Goal: Task Accomplishment & Management: Use online tool/utility

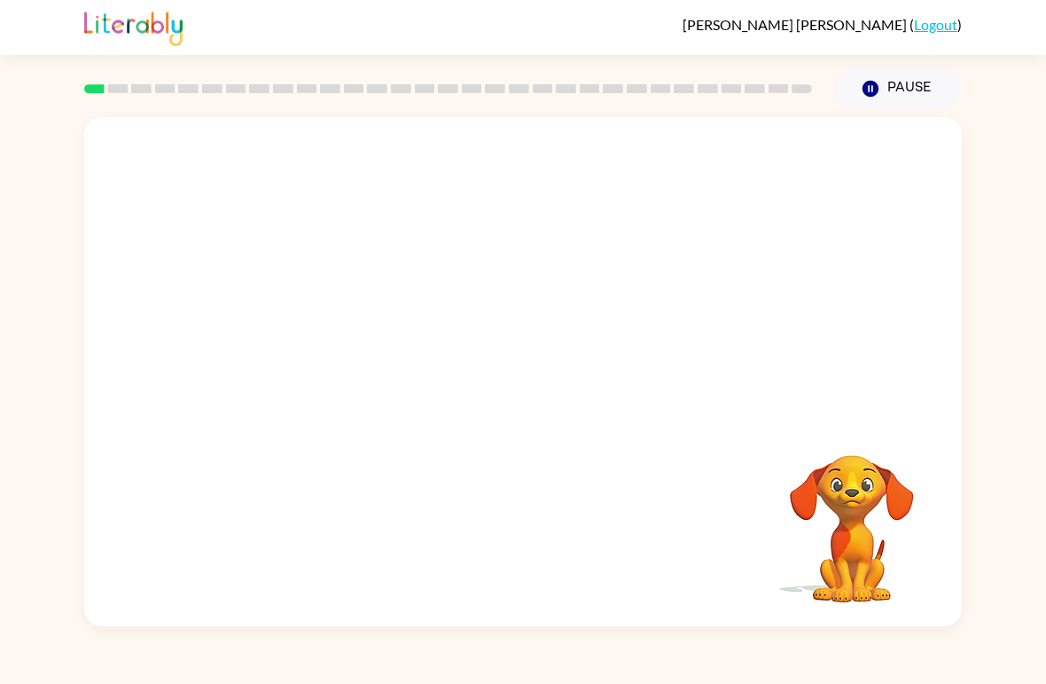
click at [873, 497] on video "Your browser must support playing .mp4 files to use Literably. Please try using…" at bounding box center [851, 515] width 177 height 177
click at [468, 277] on video "Your browser must support playing .mp4 files to use Literably. Please try using…" at bounding box center [523, 267] width 878 height 301
click at [543, 387] on button "button" at bounding box center [522, 380] width 113 height 65
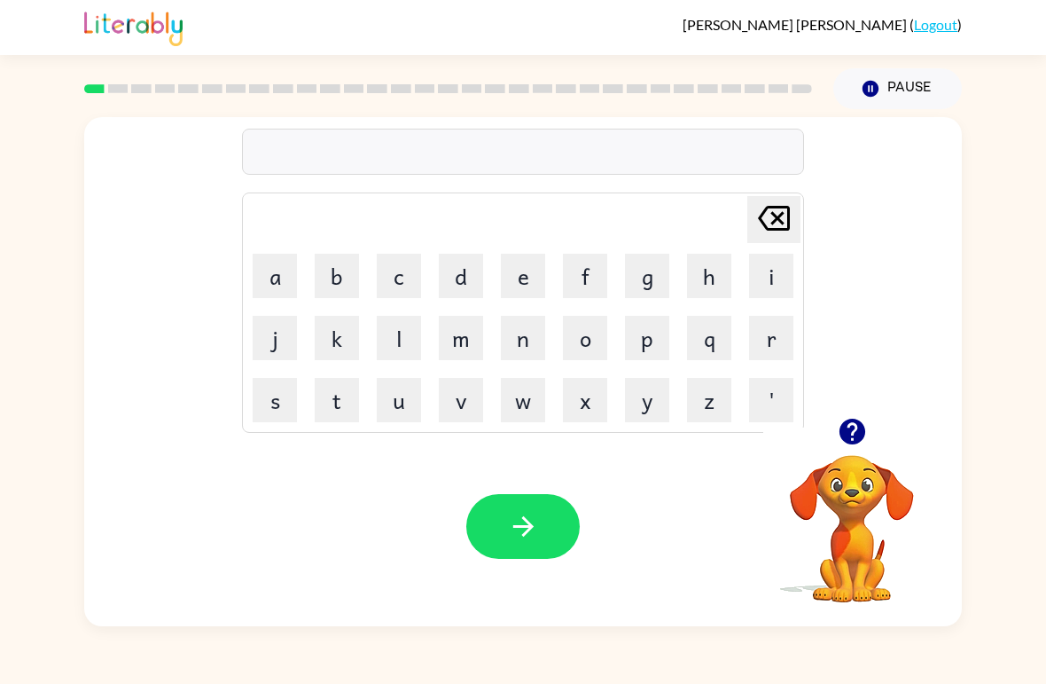
click at [338, 273] on button "b" at bounding box center [337, 276] width 44 height 44
click at [583, 348] on button "o" at bounding box center [585, 338] width 44 height 44
click at [777, 348] on button "r" at bounding box center [771, 338] width 44 height 44
click at [325, 395] on button "t" at bounding box center [337, 400] width 44 height 44
click at [526, 281] on button "e" at bounding box center [523, 276] width 44 height 44
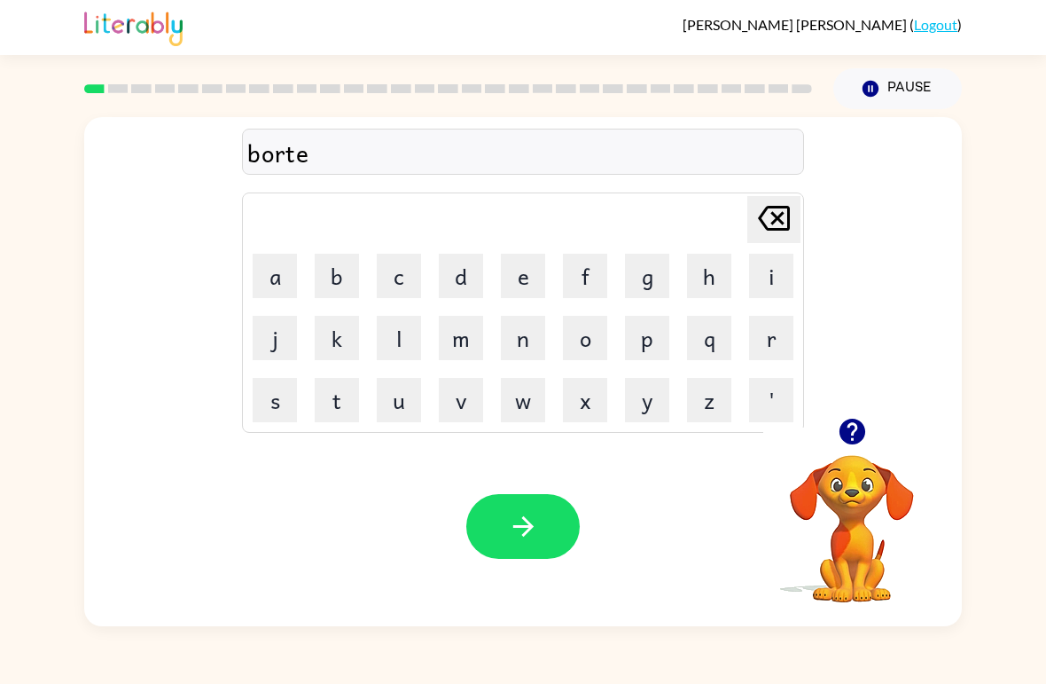
click at [757, 333] on button "r" at bounding box center [771, 338] width 44 height 44
click at [534, 523] on icon "button" at bounding box center [523, 526] width 31 height 31
click at [394, 267] on button "c" at bounding box center [399, 276] width 44 height 44
click at [583, 335] on button "o" at bounding box center [585, 338] width 44 height 44
click at [400, 411] on button "u" at bounding box center [399, 400] width 44 height 44
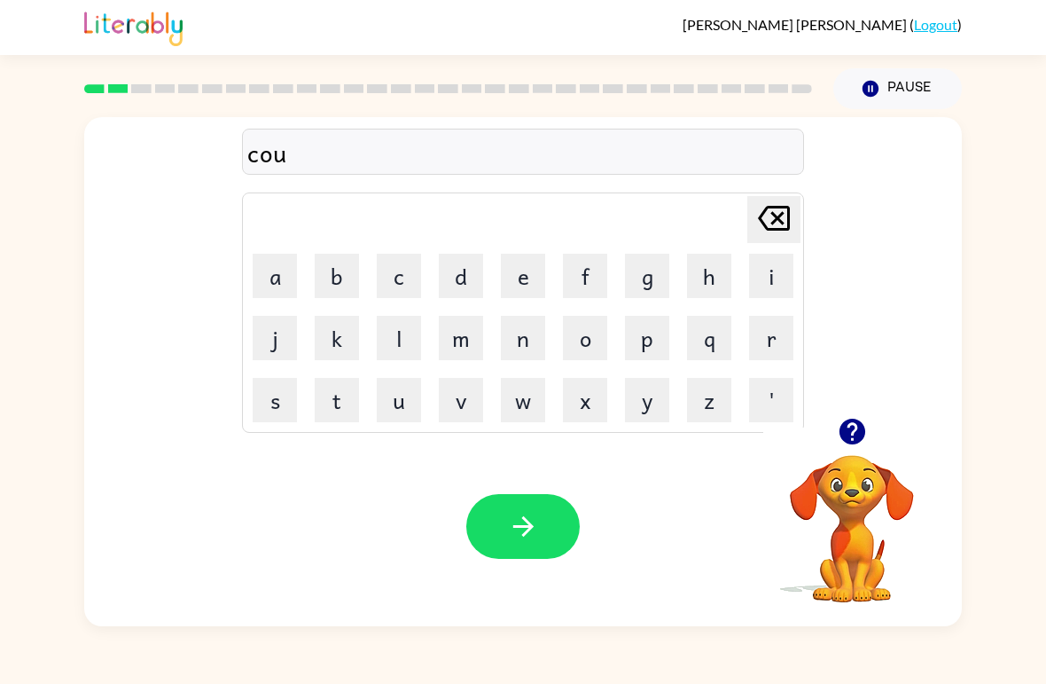
click at [528, 340] on button "n" at bounding box center [523, 338] width 44 height 44
click at [332, 415] on button "t" at bounding box center [337, 400] width 44 height 44
click at [561, 506] on button "button" at bounding box center [522, 526] width 113 height 65
click at [378, 342] on button "l" at bounding box center [399, 338] width 44 height 44
click at [587, 349] on button "o" at bounding box center [585, 338] width 44 height 44
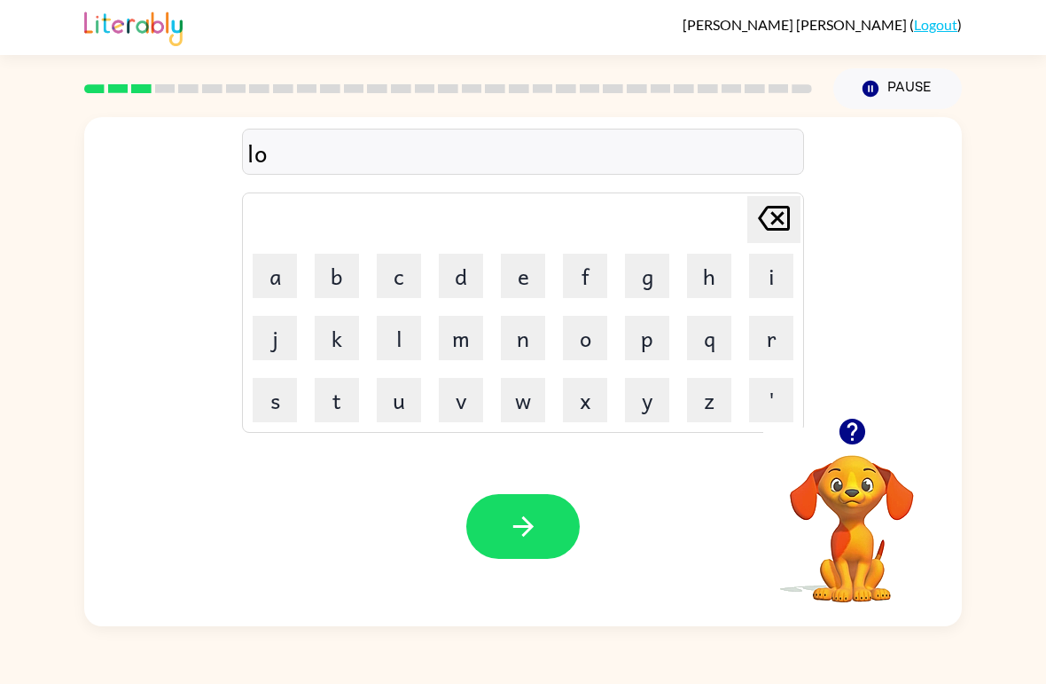
click at [391, 280] on button "c" at bounding box center [399, 276] width 44 height 44
click at [270, 278] on button "a" at bounding box center [275, 276] width 44 height 44
click at [334, 411] on button "t" at bounding box center [337, 400] width 44 height 44
click at [508, 273] on button "e" at bounding box center [523, 276] width 44 height 44
click at [552, 506] on button "button" at bounding box center [522, 526] width 113 height 65
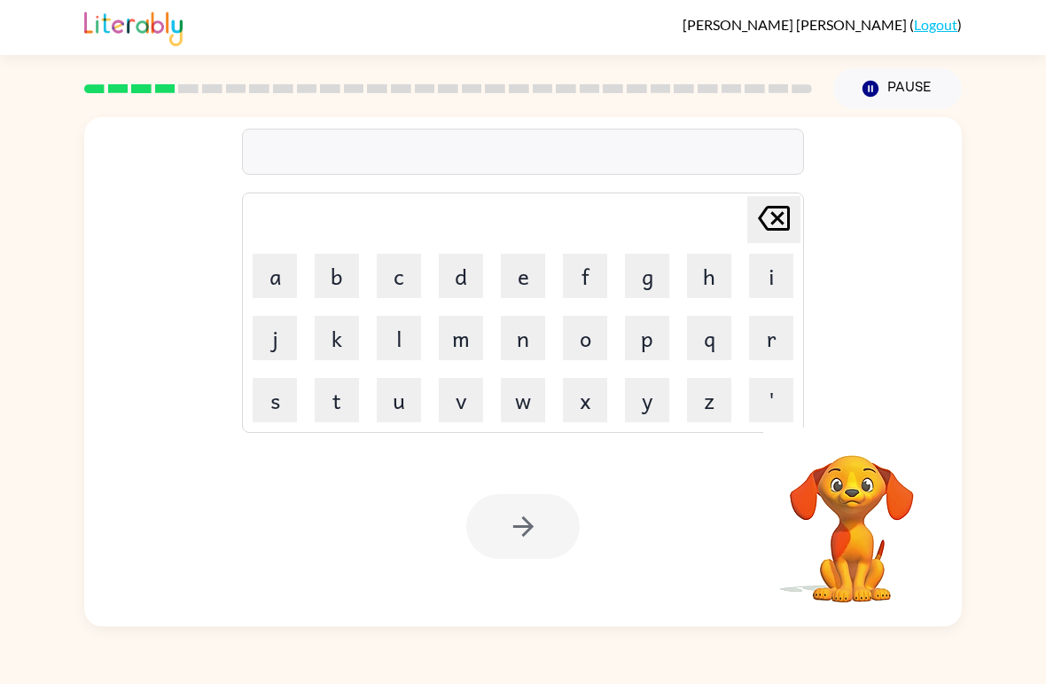
click at [332, 393] on button "t" at bounding box center [337, 400] width 44 height 44
click at [530, 403] on button "w" at bounding box center [523, 400] width 44 height 44
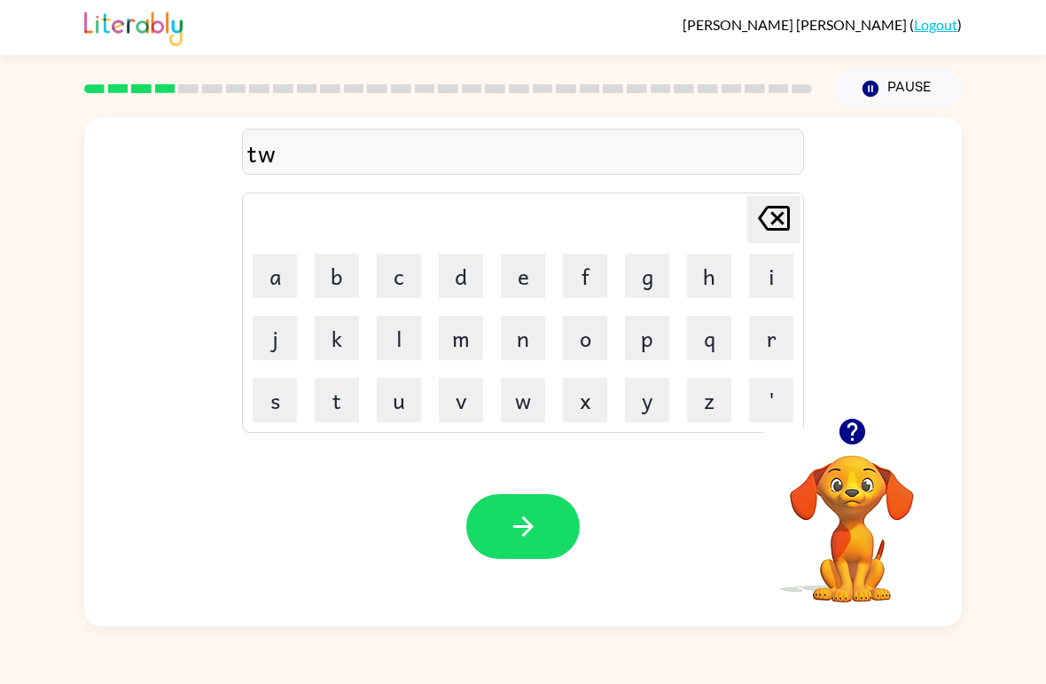
click at [763, 277] on button "i" at bounding box center [771, 276] width 44 height 44
click at [525, 338] on button "n" at bounding box center [523, 338] width 44 height 44
click at [540, 505] on button "button" at bounding box center [522, 526] width 113 height 65
click at [536, 340] on button "n" at bounding box center [523, 338] width 44 height 44
click at [525, 273] on button "e" at bounding box center [523, 276] width 44 height 44
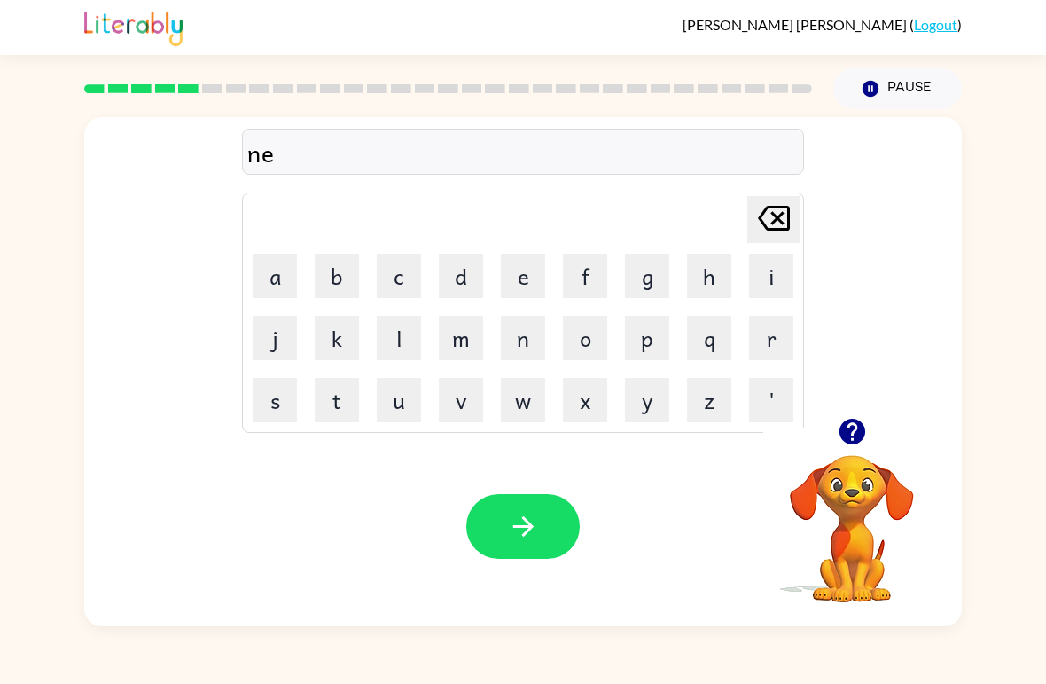
click at [262, 282] on button "a" at bounding box center [275, 276] width 44 height 44
click at [401, 348] on button "l" at bounding box center [399, 338] width 44 height 44
click at [642, 399] on button "y" at bounding box center [647, 400] width 44 height 44
click at [536, 525] on icon "button" at bounding box center [523, 526] width 31 height 31
click at [320, 268] on button "b" at bounding box center [337, 276] width 44 height 44
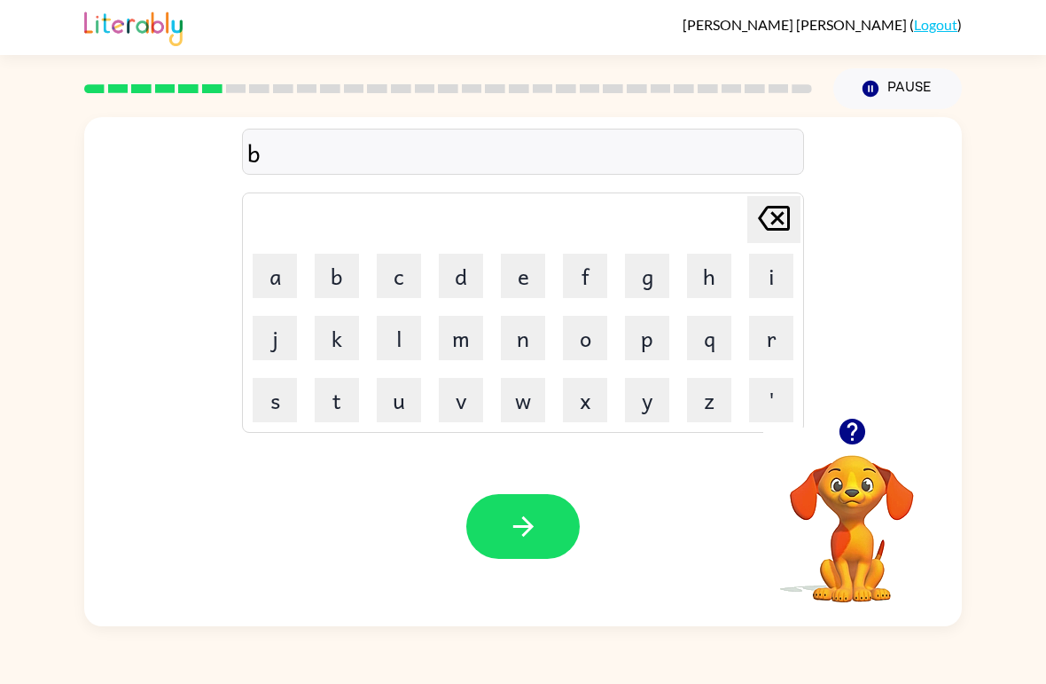
click at [518, 285] on button "e" at bounding box center [523, 276] width 44 height 44
click at [722, 277] on button "h" at bounding box center [709, 276] width 44 height 44
click at [779, 285] on button "i" at bounding box center [771, 276] width 44 height 44
click at [525, 343] on button "n" at bounding box center [523, 338] width 44 height 44
click at [482, 271] on button "d" at bounding box center [461, 276] width 44 height 44
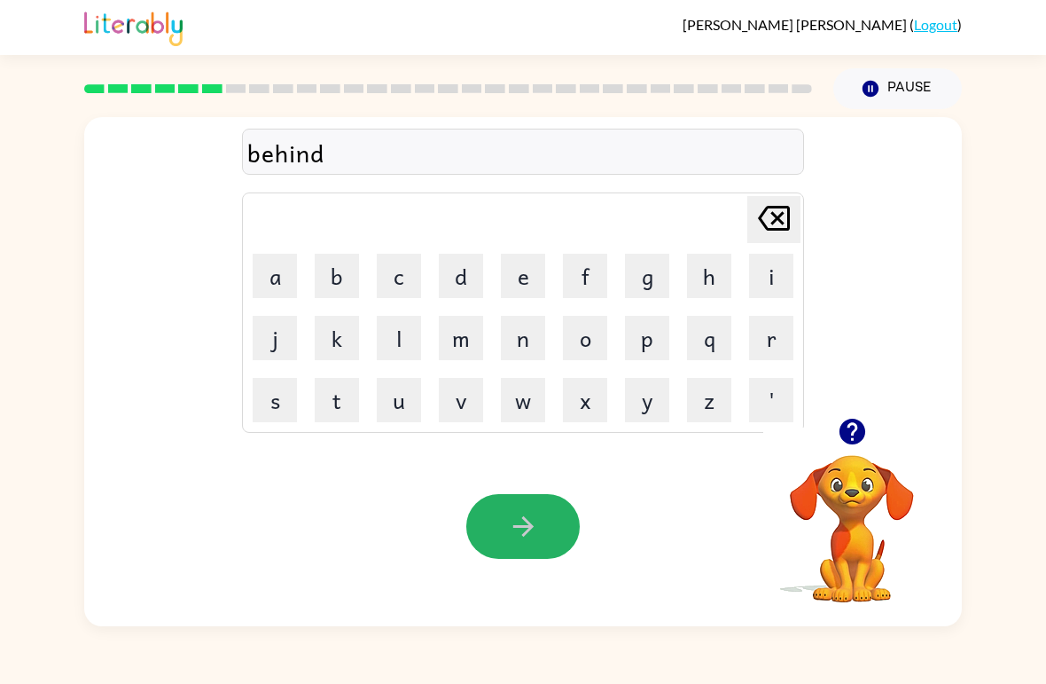
click at [554, 508] on button "button" at bounding box center [522, 526] width 113 height 65
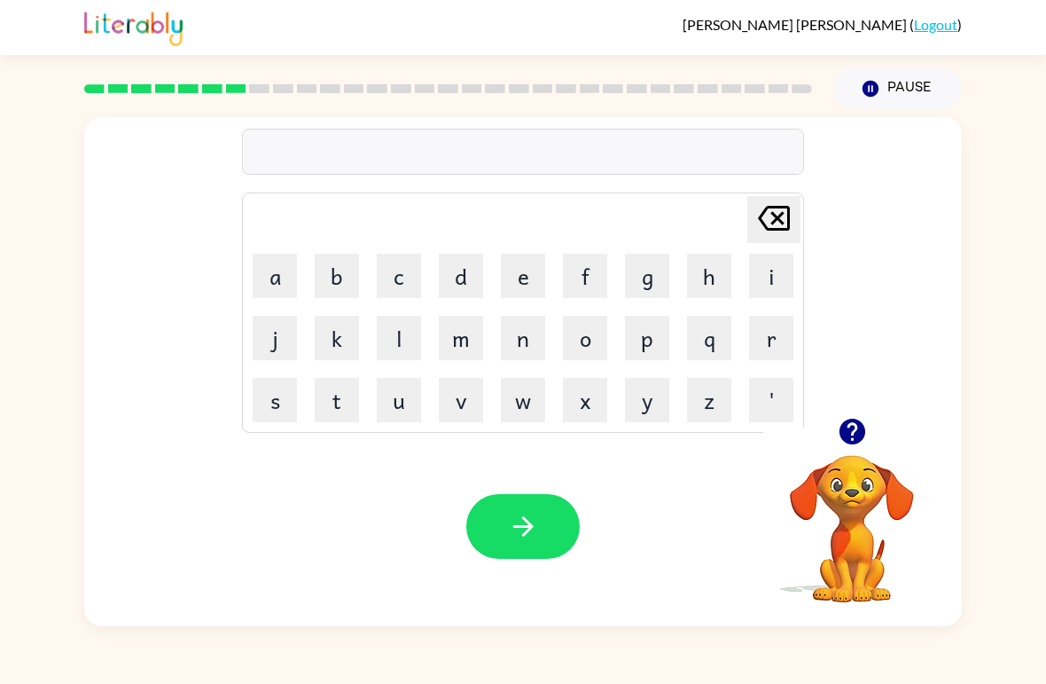
click at [331, 403] on button "t" at bounding box center [337, 400] width 44 height 44
click at [763, 329] on button "r" at bounding box center [771, 338] width 44 height 44
click at [766, 270] on button "i" at bounding box center [771, 276] width 44 height 44
click at [386, 274] on button "c" at bounding box center [399, 276] width 44 height 44
click at [413, 341] on button "l" at bounding box center [399, 338] width 44 height 44
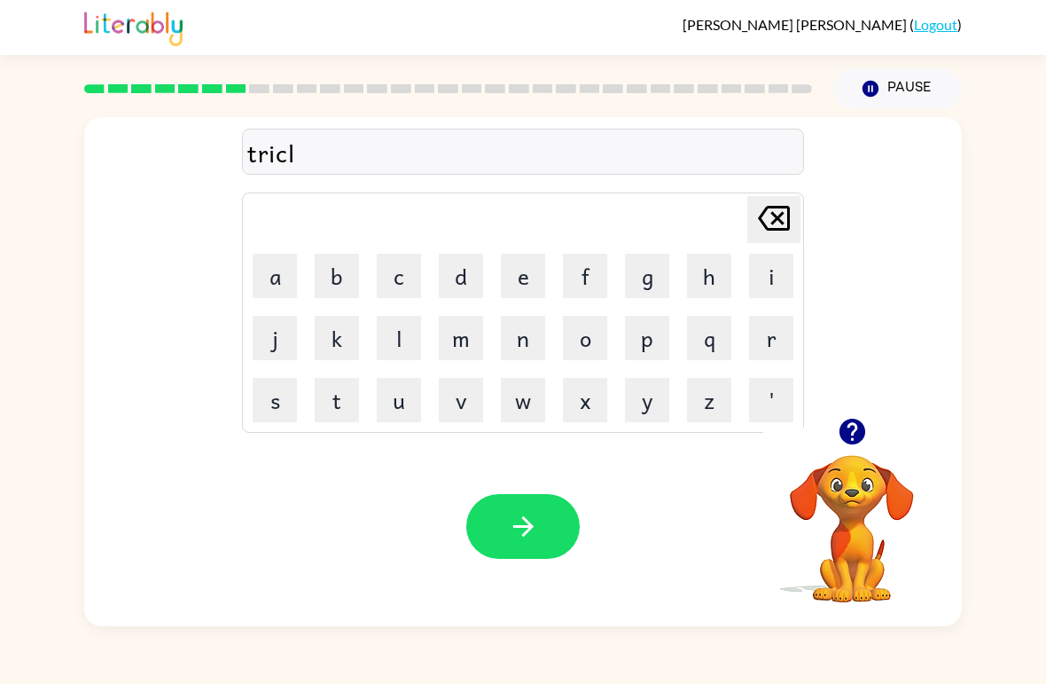
click at [543, 288] on button "e" at bounding box center [523, 276] width 44 height 44
click at [775, 229] on icon at bounding box center [774, 218] width 32 height 25
click at [763, 235] on icon "[PERSON_NAME] last character input" at bounding box center [774, 218] width 43 height 43
click at [341, 336] on button "k" at bounding box center [337, 338] width 44 height 44
click at [402, 341] on button "l" at bounding box center [399, 338] width 44 height 44
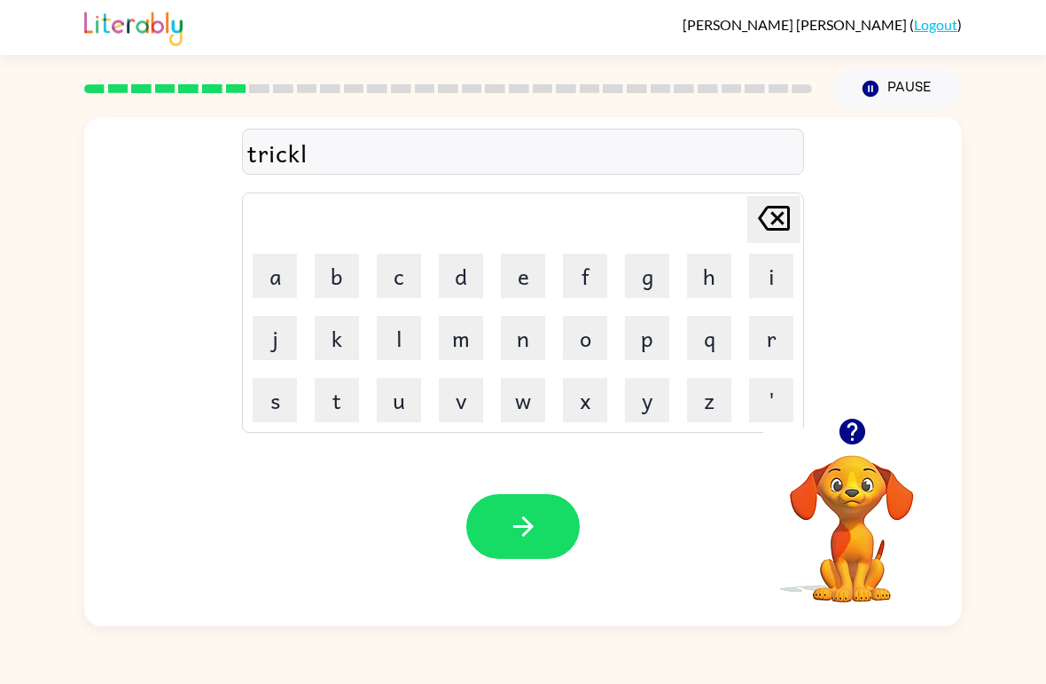
click at [522, 278] on button "e" at bounding box center [523, 276] width 44 height 44
click at [529, 539] on icon "button" at bounding box center [523, 526] width 31 height 31
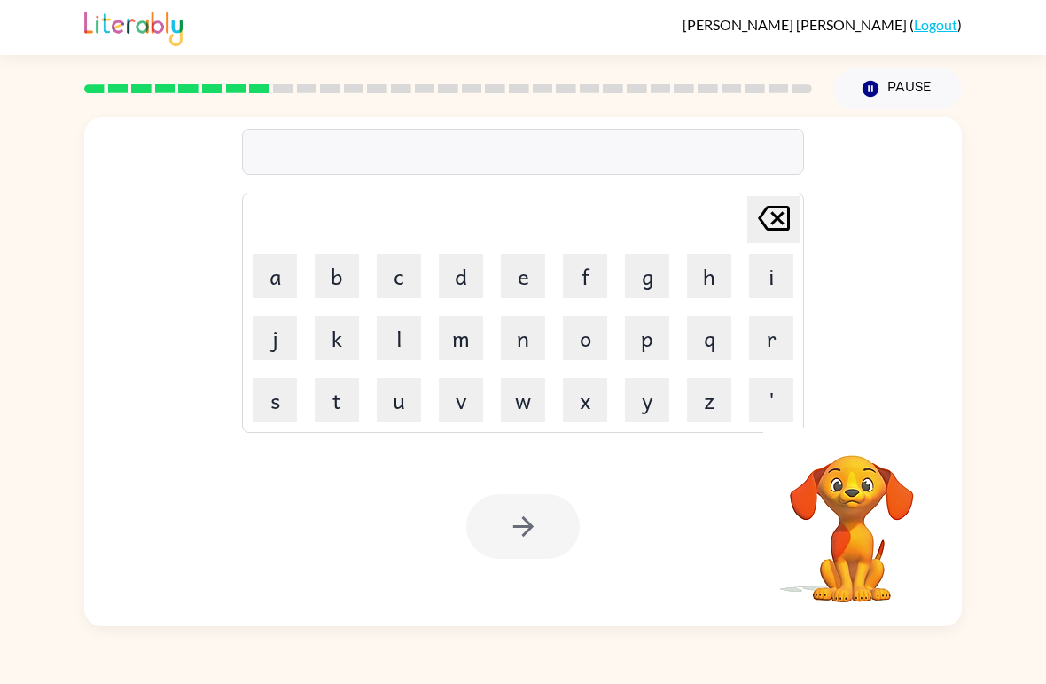
click at [463, 347] on button "m" at bounding box center [461, 338] width 44 height 44
click at [780, 282] on button "i" at bounding box center [771, 276] width 44 height 44
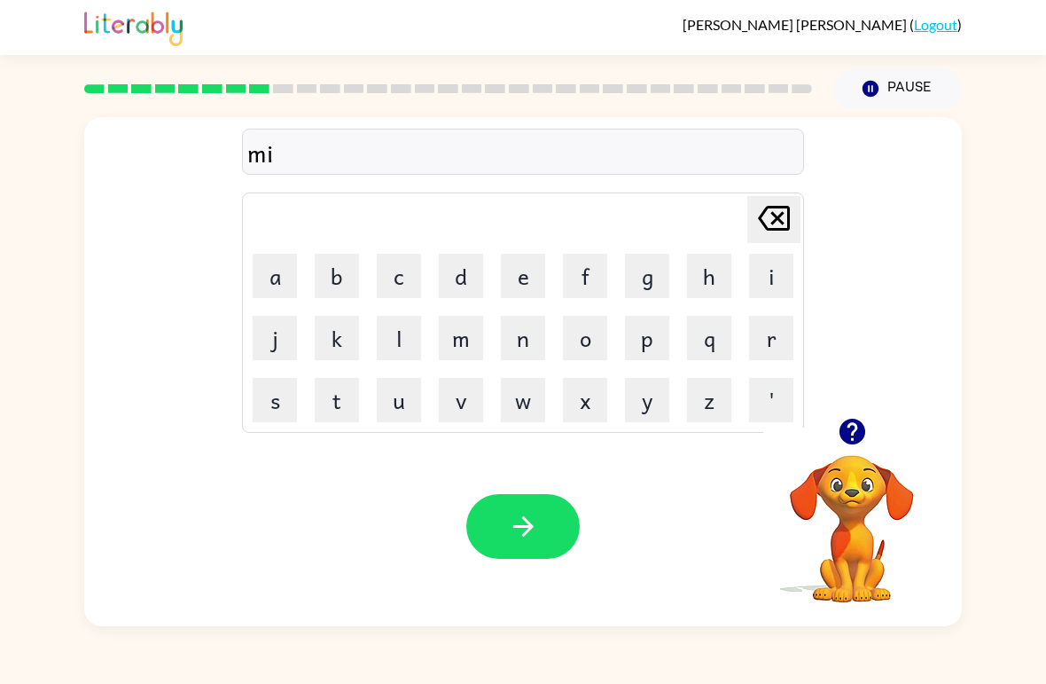
click at [773, 340] on button "r" at bounding box center [771, 338] width 44 height 44
click at [783, 288] on button "i" at bounding box center [771, 276] width 44 height 44
click at [411, 283] on button "c" at bounding box center [399, 276] width 44 height 44
click at [278, 275] on button "a" at bounding box center [275, 276] width 44 height 44
click at [395, 348] on button "l" at bounding box center [399, 338] width 44 height 44
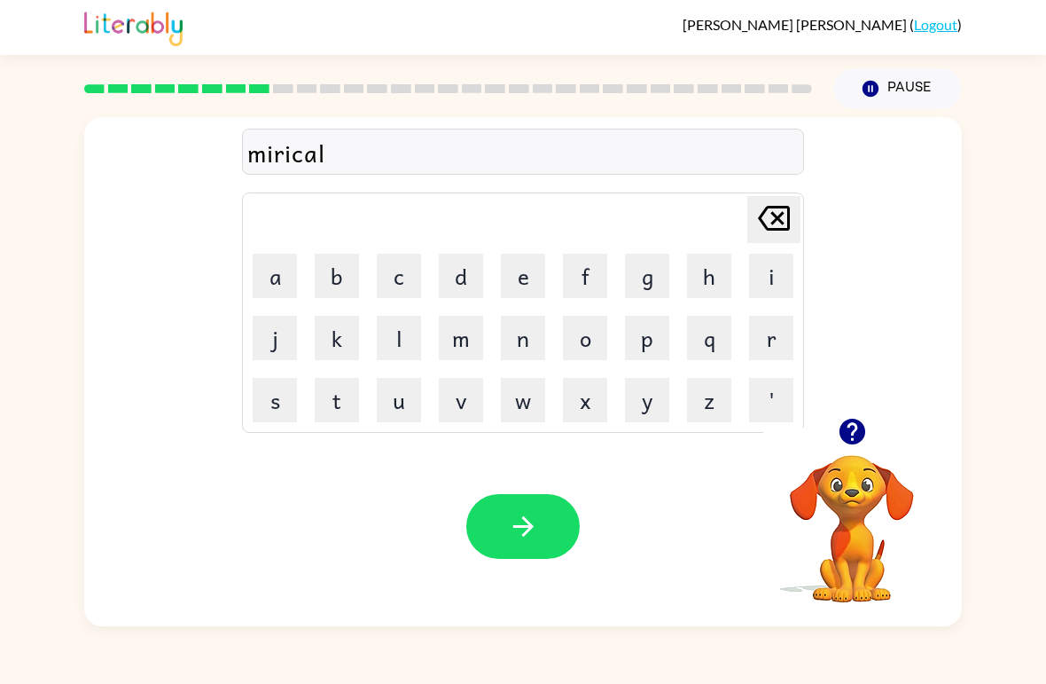
click at [536, 520] on icon "button" at bounding box center [523, 526] width 31 height 31
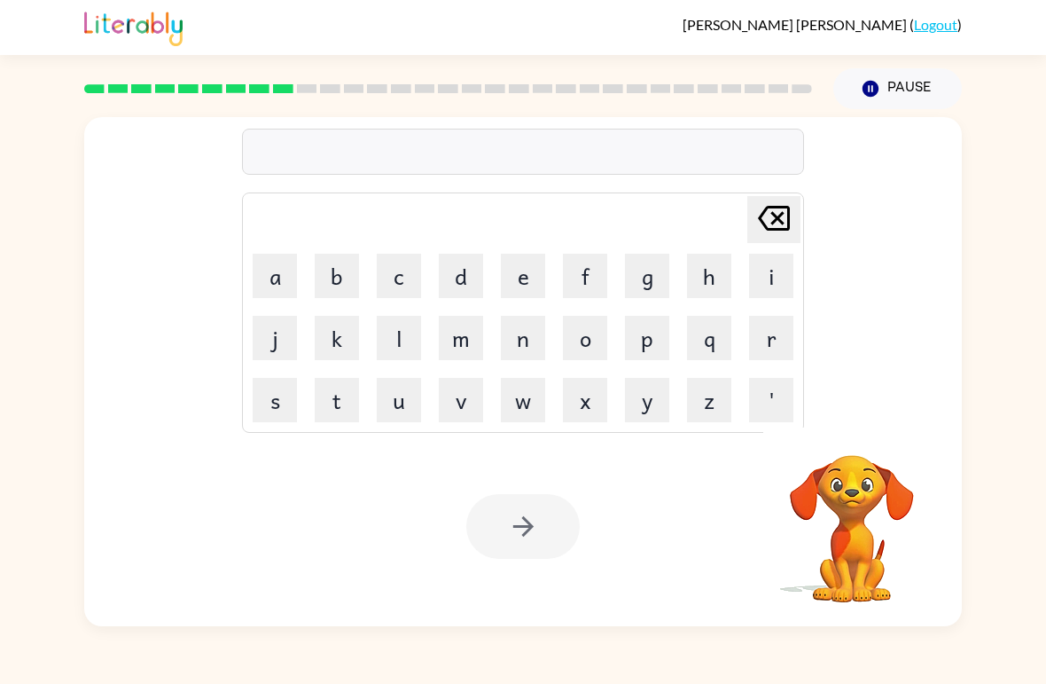
click at [512, 322] on button "n" at bounding box center [523, 338] width 44 height 44
click at [774, 278] on button "i" at bounding box center [771, 276] width 44 height 44
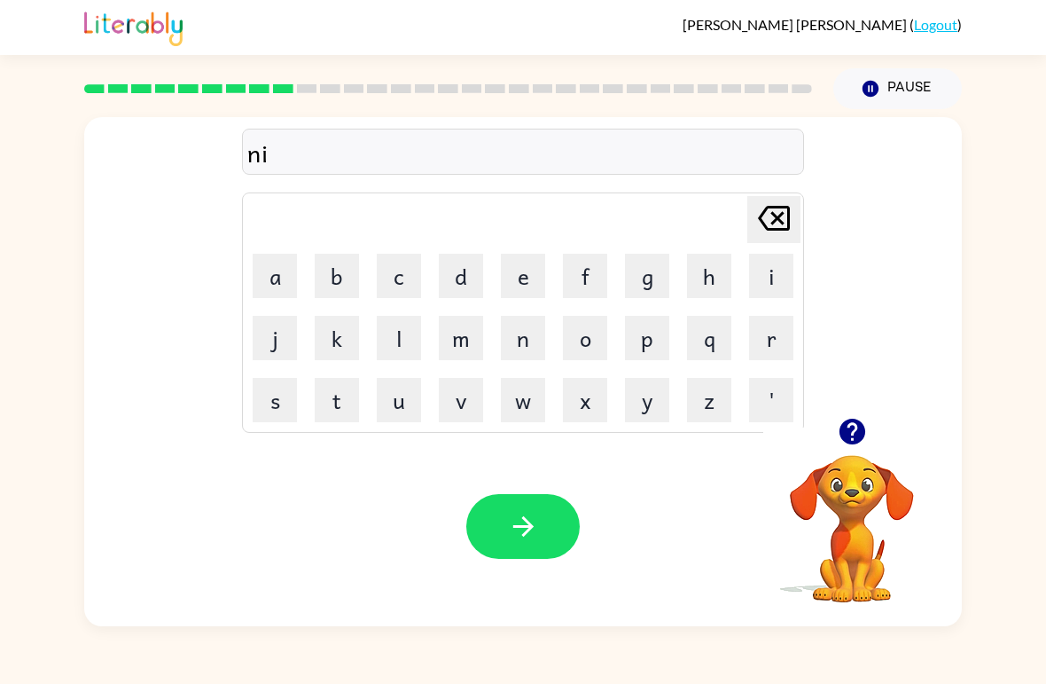
click at [452, 343] on button "m" at bounding box center [461, 338] width 44 height 44
click at [353, 273] on button "b" at bounding box center [337, 276] width 44 height 44
click at [403, 347] on button "l" at bounding box center [399, 338] width 44 height 44
click at [523, 275] on button "e" at bounding box center [523, 276] width 44 height 44
click at [557, 508] on button "button" at bounding box center [522, 526] width 113 height 65
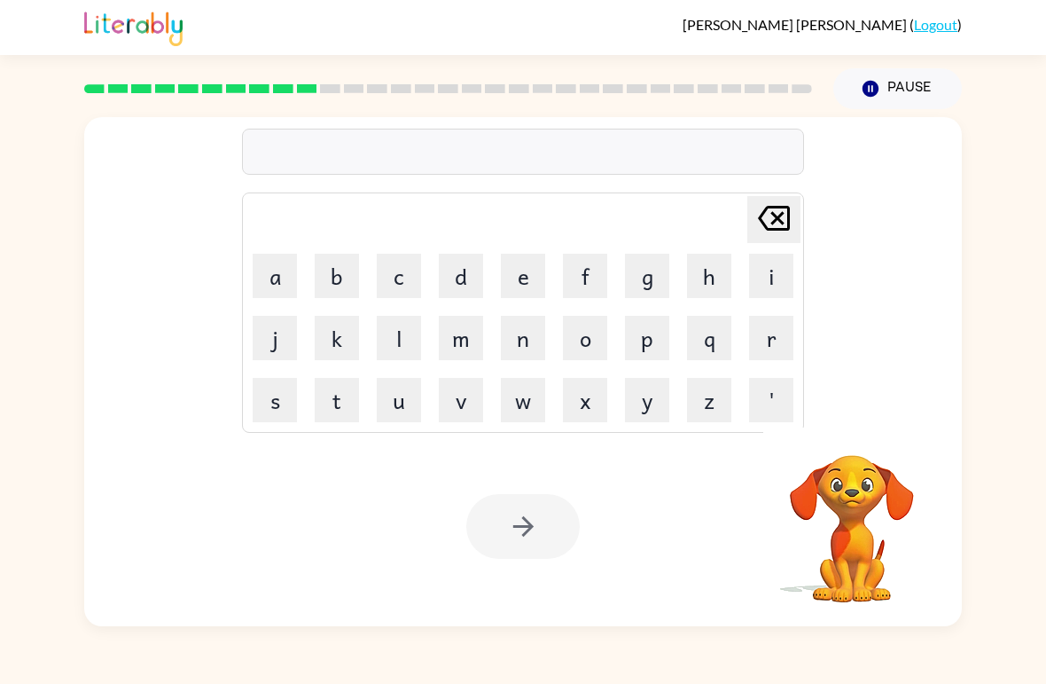
click at [392, 404] on button "u" at bounding box center [399, 400] width 44 height 44
click at [527, 372] on td "w" at bounding box center [523, 400] width 60 height 60
click at [517, 348] on button "n" at bounding box center [523, 338] width 44 height 44
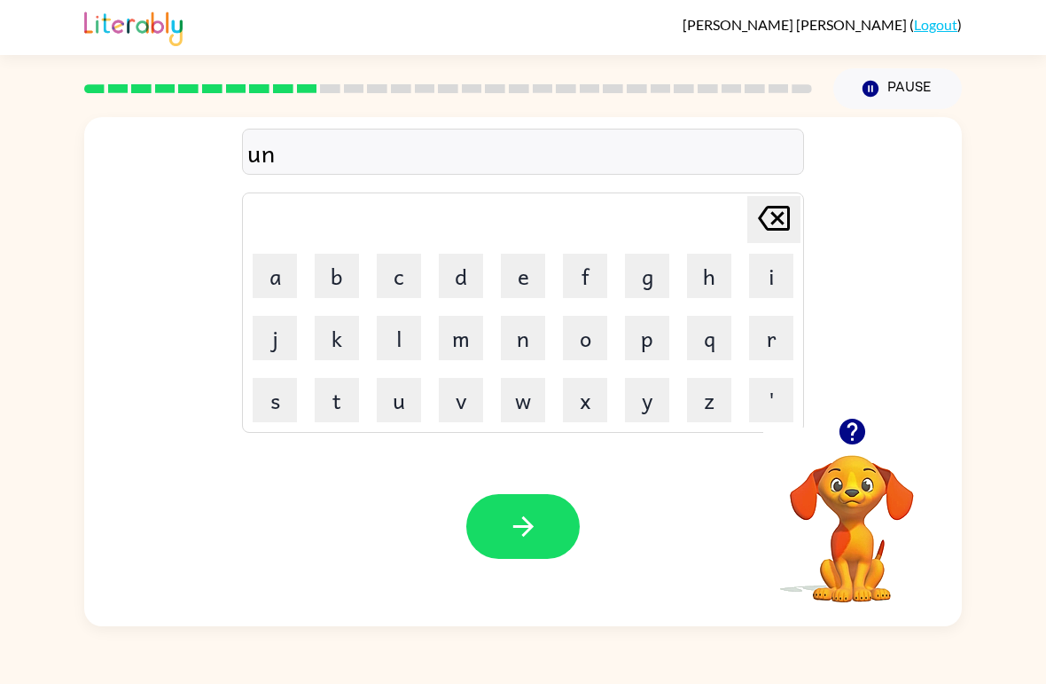
click at [539, 272] on button "e" at bounding box center [523, 276] width 44 height 44
click at [797, 223] on button "[PERSON_NAME] last character input" at bounding box center [773, 219] width 53 height 47
click at [591, 276] on button "f" at bounding box center [585, 276] width 44 height 44
click at [392, 412] on button "u" at bounding box center [399, 400] width 44 height 44
click at [391, 347] on button "l" at bounding box center [399, 338] width 44 height 44
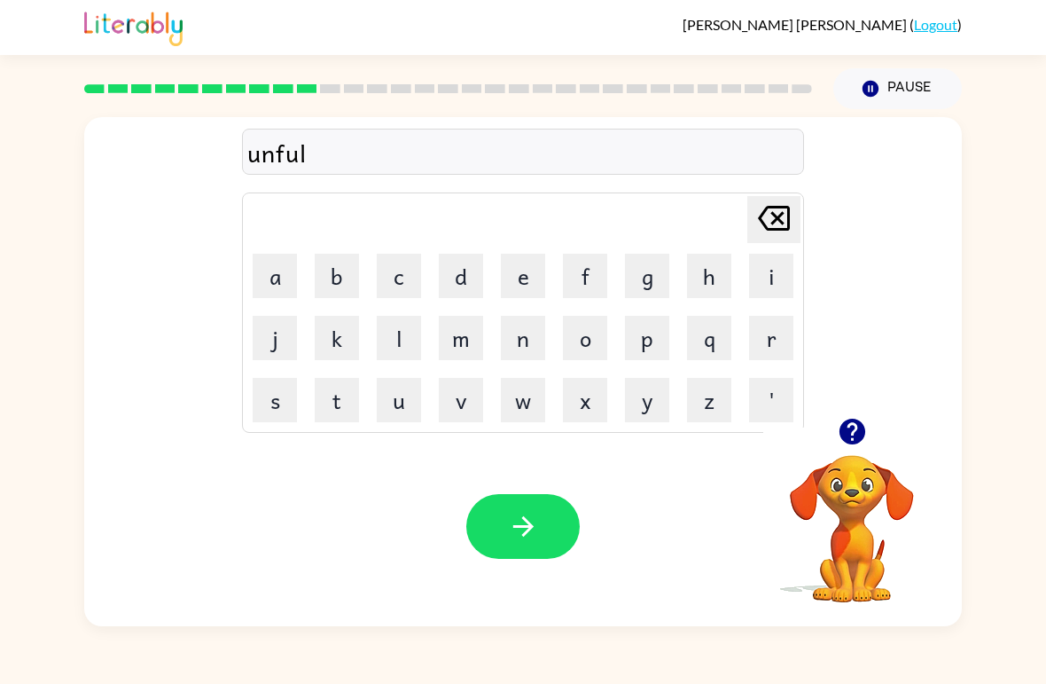
click at [391, 347] on button "l" at bounding box center [399, 338] width 44 height 44
click at [544, 278] on button "e" at bounding box center [523, 276] width 44 height 44
click at [450, 278] on button "d" at bounding box center [461, 276] width 44 height 44
click at [488, 533] on button "button" at bounding box center [522, 526] width 113 height 65
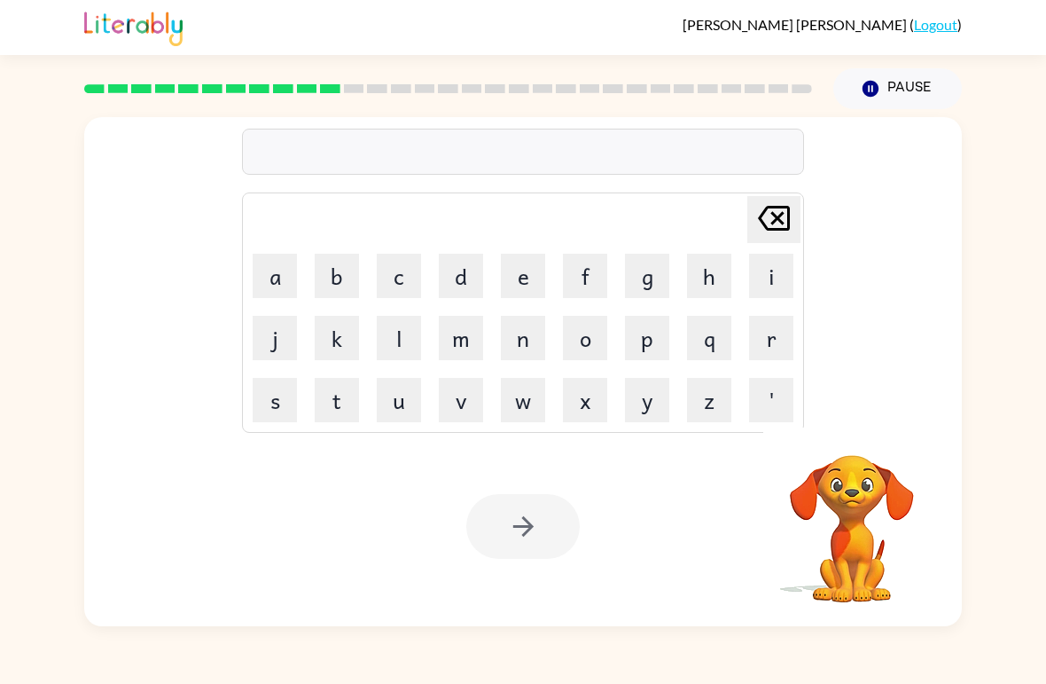
click at [473, 395] on button "v" at bounding box center [461, 400] width 44 height 44
click at [605, 348] on button "o" at bounding box center [585, 338] width 44 height 44
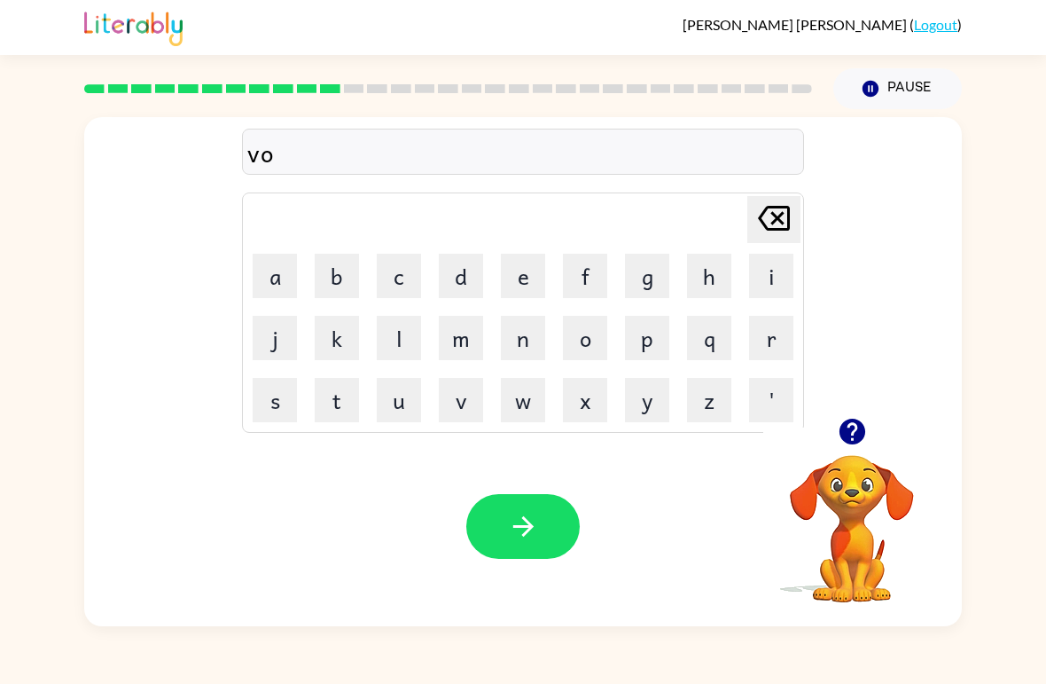
click at [344, 403] on button "t" at bounding box center [337, 400] width 44 height 44
click at [520, 271] on button "e" at bounding box center [523, 276] width 44 height 44
click at [567, 524] on button "button" at bounding box center [522, 526] width 113 height 65
click at [347, 266] on button "b" at bounding box center [337, 276] width 44 height 44
click at [520, 277] on button "e" at bounding box center [523, 276] width 44 height 44
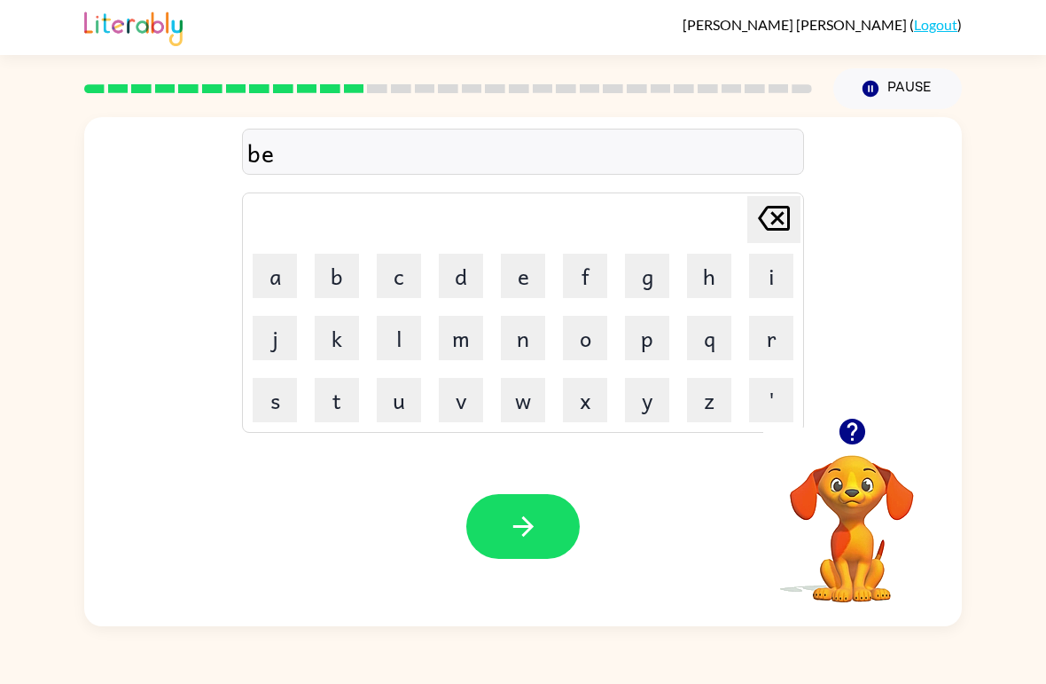
click at [466, 265] on button "d" at bounding box center [461, 276] width 44 height 44
click at [337, 406] on button "t" at bounding box center [337, 400] width 44 height 44
click at [770, 281] on button "i" at bounding box center [771, 276] width 44 height 44
click at [464, 338] on button "m" at bounding box center [461, 338] width 44 height 44
click at [536, 267] on button "e" at bounding box center [523, 276] width 44 height 44
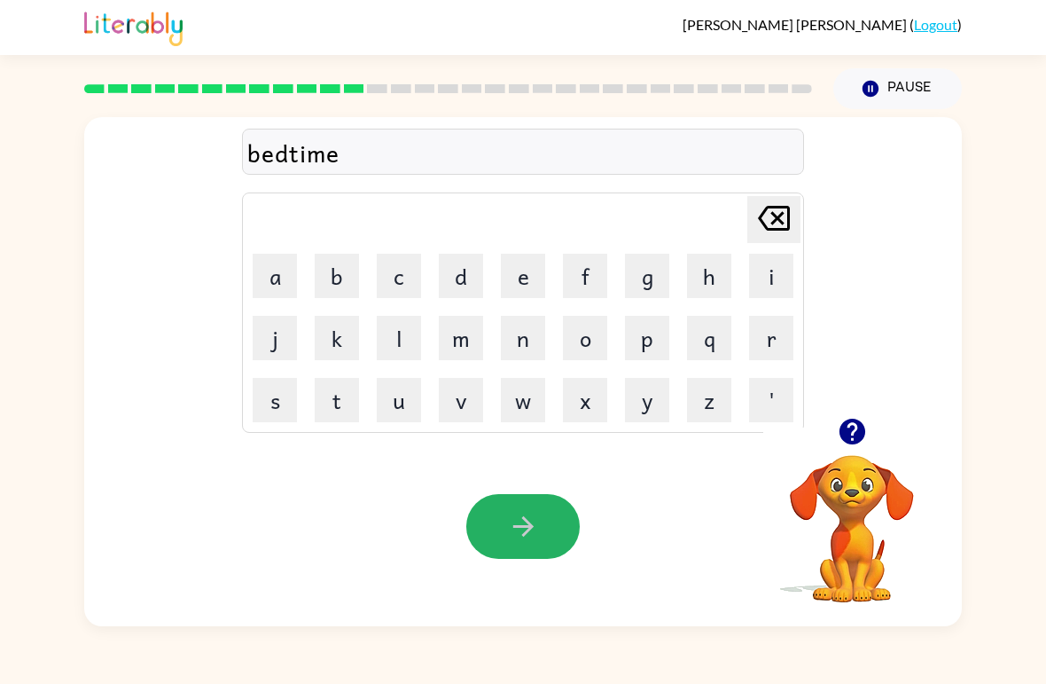
click at [520, 520] on icon "button" at bounding box center [523, 526] width 31 height 31
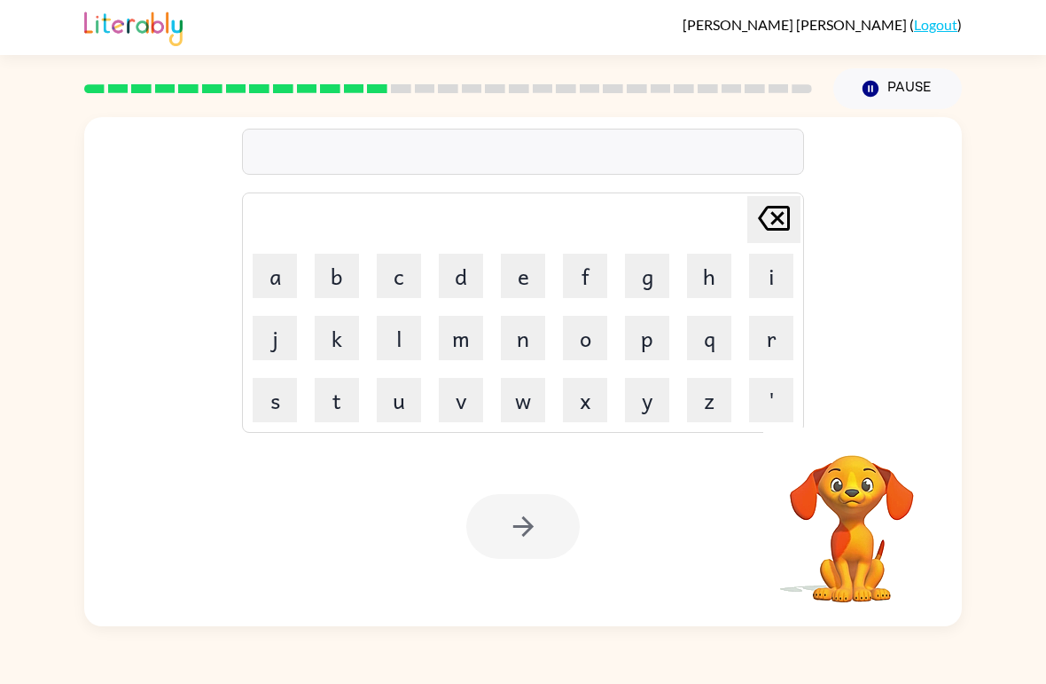
click at [596, 262] on button "f" at bounding box center [585, 276] width 44 height 44
click at [523, 273] on button "e" at bounding box center [523, 276] width 44 height 44
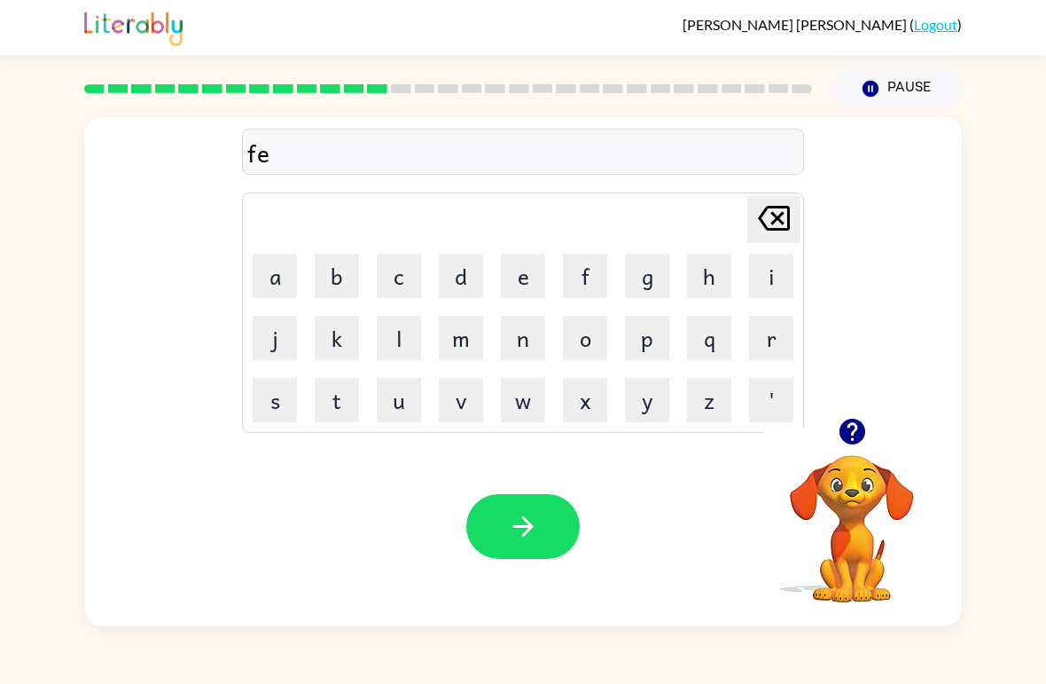
click at [529, 265] on button "e" at bounding box center [523, 276] width 44 height 44
click at [329, 398] on button "t" at bounding box center [337, 400] width 44 height 44
click at [519, 331] on button "n" at bounding box center [523, 338] width 44 height 44
click at [528, 266] on button "e" at bounding box center [523, 276] width 44 height 44
click at [281, 389] on button "s" at bounding box center [275, 400] width 44 height 44
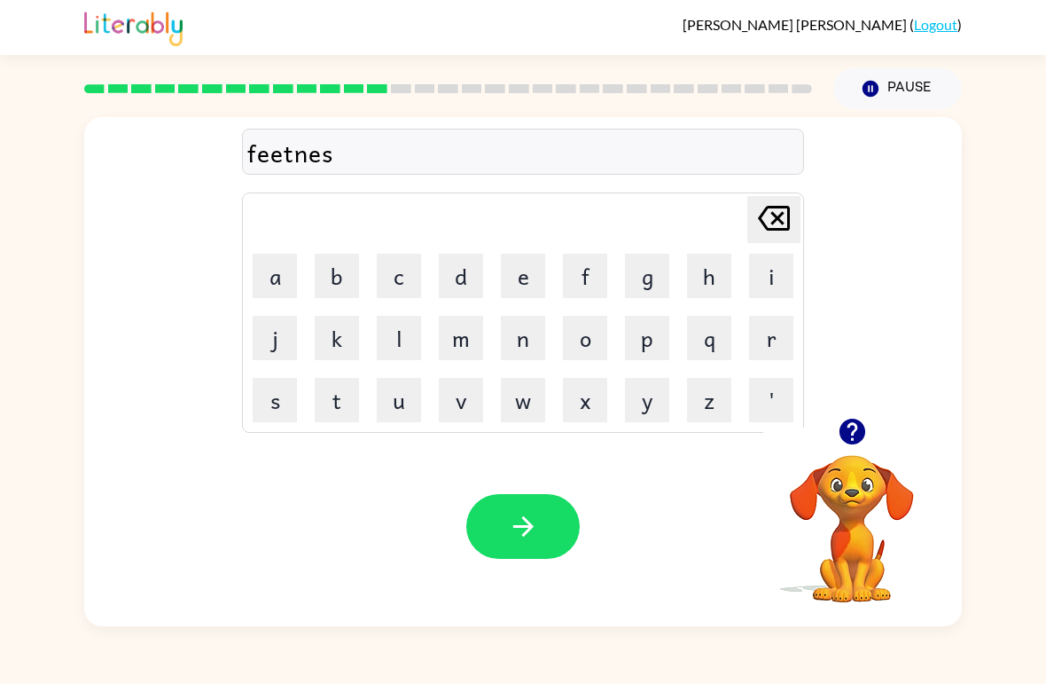
click at [280, 388] on button "s" at bounding box center [275, 400] width 44 height 44
click at [495, 559] on button "button" at bounding box center [522, 526] width 113 height 65
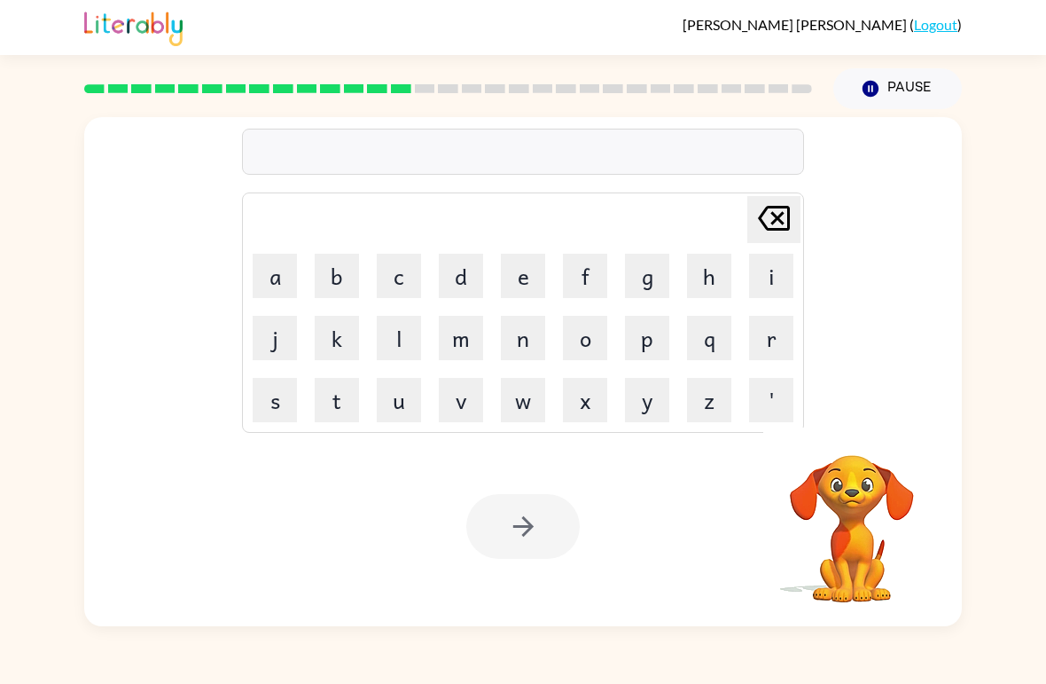
click at [453, 273] on button "d" at bounding box center [461, 276] width 44 height 44
click at [525, 266] on button "e" at bounding box center [523, 276] width 44 height 44
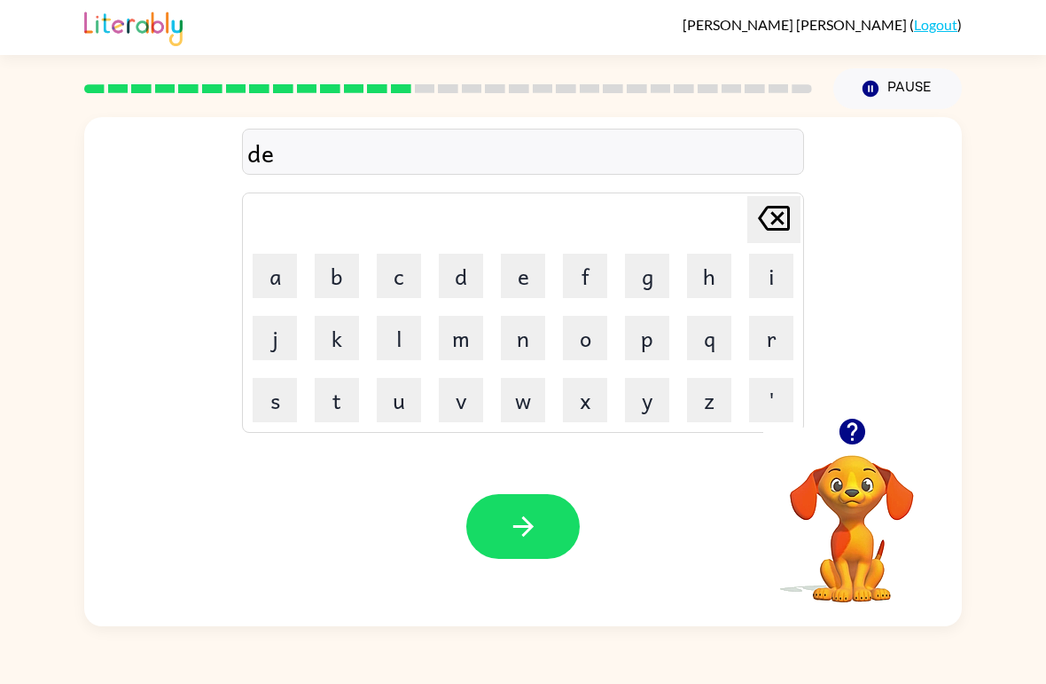
click at [419, 325] on button "l" at bounding box center [399, 338] width 44 height 44
click at [271, 265] on button "a" at bounding box center [275, 276] width 44 height 44
click at [640, 389] on button "y" at bounding box center [647, 400] width 44 height 44
click at [487, 502] on button "button" at bounding box center [522, 526] width 113 height 65
click at [334, 402] on button "t" at bounding box center [337, 400] width 44 height 44
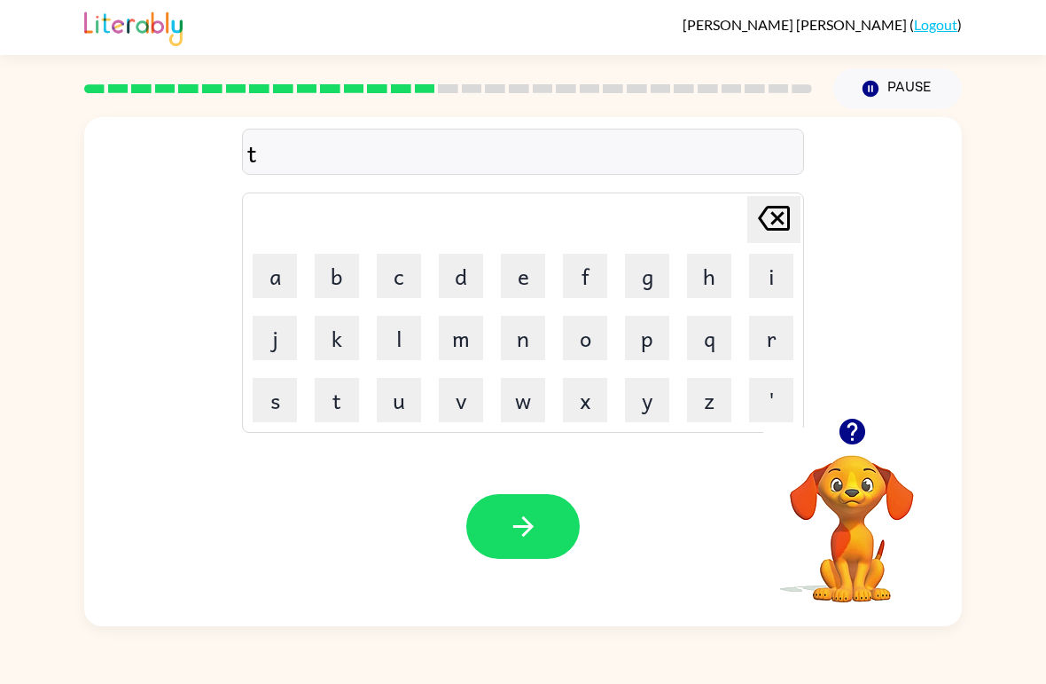
click at [522, 263] on button "e" at bounding box center [523, 276] width 44 height 44
click at [771, 326] on button "r" at bounding box center [771, 338] width 44 height 44
click at [466, 319] on button "m" at bounding box center [461, 338] width 44 height 44
click at [471, 544] on button "button" at bounding box center [522, 526] width 113 height 65
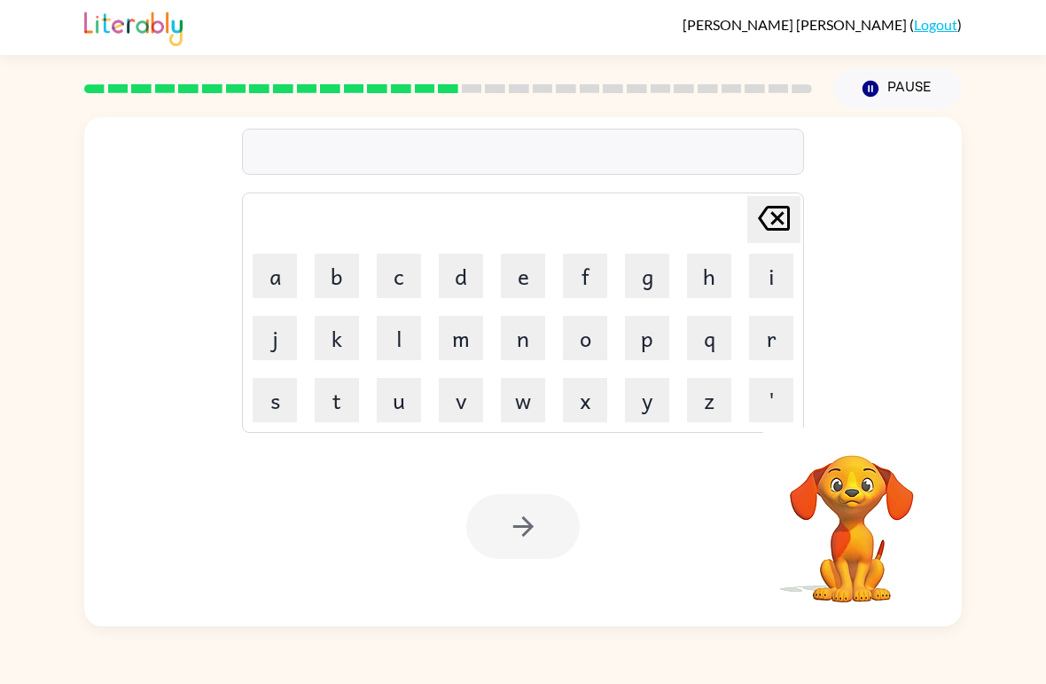
click at [279, 394] on button "s" at bounding box center [275, 400] width 44 height 44
click at [515, 262] on button "e" at bounding box center [523, 276] width 44 height 44
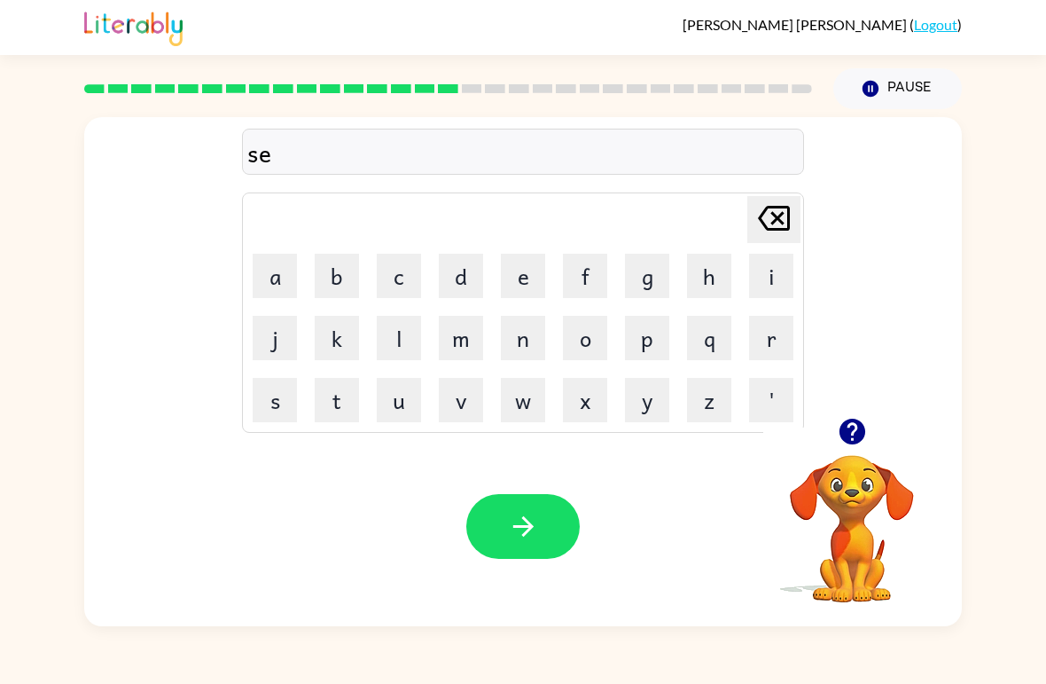
click at [323, 385] on button "t" at bounding box center [337, 400] width 44 height 44
click at [567, 478] on div "Your browser must support playing .mp4 files to use Literably. Please try using…" at bounding box center [523, 526] width 878 height 200
click at [497, 556] on button "button" at bounding box center [522, 526] width 113 height 65
click at [503, 562] on div "Your browser must support playing .mp4 files to use Literably. Please try using…" at bounding box center [523, 526] width 878 height 200
click at [321, 262] on button "b" at bounding box center [337, 276] width 44 height 44
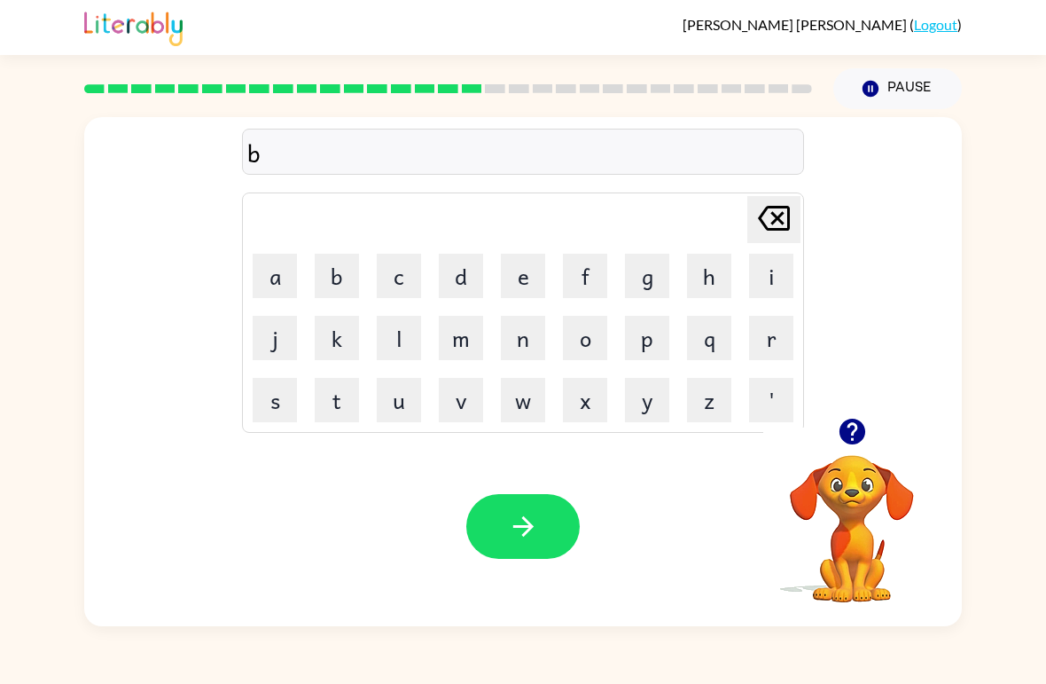
click at [776, 342] on button "r" at bounding box center [771, 338] width 44 height 44
click at [529, 270] on button "e" at bounding box center [523, 276] width 44 height 44
click at [262, 262] on button "a" at bounding box center [275, 276] width 44 height 44
click at [446, 339] on button "m" at bounding box center [461, 338] width 44 height 44
click at [773, 270] on button "i" at bounding box center [771, 276] width 44 height 44
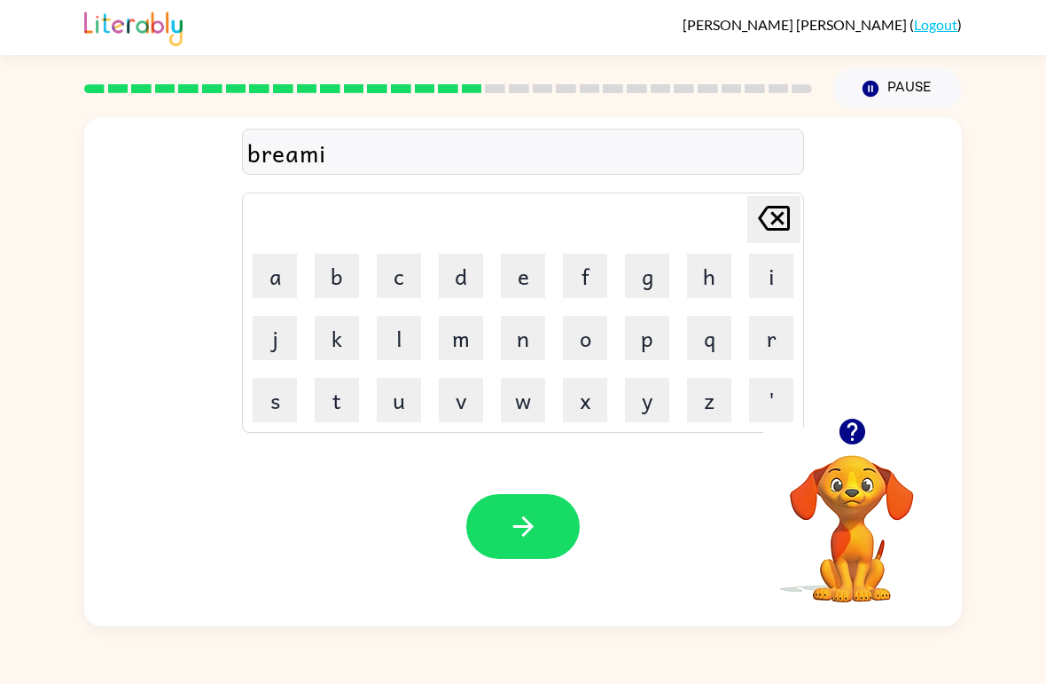
click at [513, 332] on button "n" at bounding box center [523, 338] width 44 height 44
click at [632, 268] on button "g" at bounding box center [647, 276] width 44 height 44
click at [520, 506] on button "button" at bounding box center [522, 526] width 113 height 65
click at [500, 116] on div at bounding box center [448, 89] width 749 height 62
click at [496, 88] on rect at bounding box center [495, 88] width 20 height 9
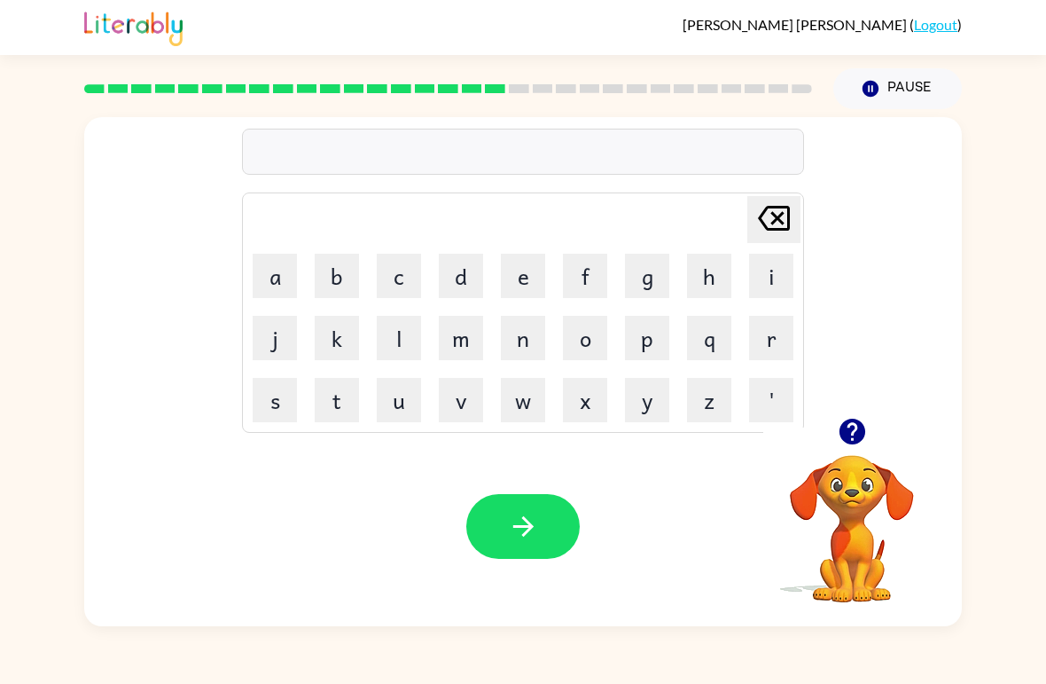
click at [496, 87] on rect at bounding box center [495, 88] width 20 height 9
click at [654, 327] on button "p" at bounding box center [647, 338] width 44 height 44
click at [387, 329] on button "l" at bounding box center [399, 338] width 44 height 44
click at [268, 265] on button "a" at bounding box center [275, 276] width 44 height 44
click at [287, 403] on button "s" at bounding box center [275, 400] width 44 height 44
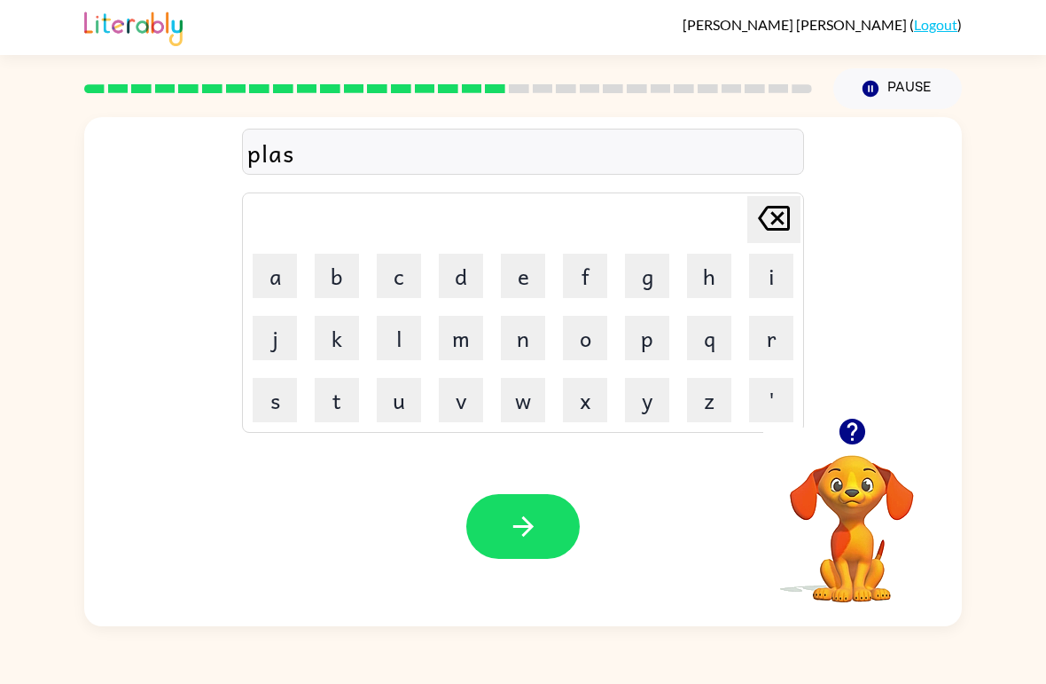
click at [316, 409] on button "t" at bounding box center [337, 400] width 44 height 44
click at [774, 266] on button "i" at bounding box center [771, 276] width 44 height 44
click at [377, 267] on button "c" at bounding box center [399, 276] width 44 height 44
click at [529, 497] on button "button" at bounding box center [522, 526] width 113 height 65
click at [480, 273] on button "d" at bounding box center [461, 276] width 44 height 44
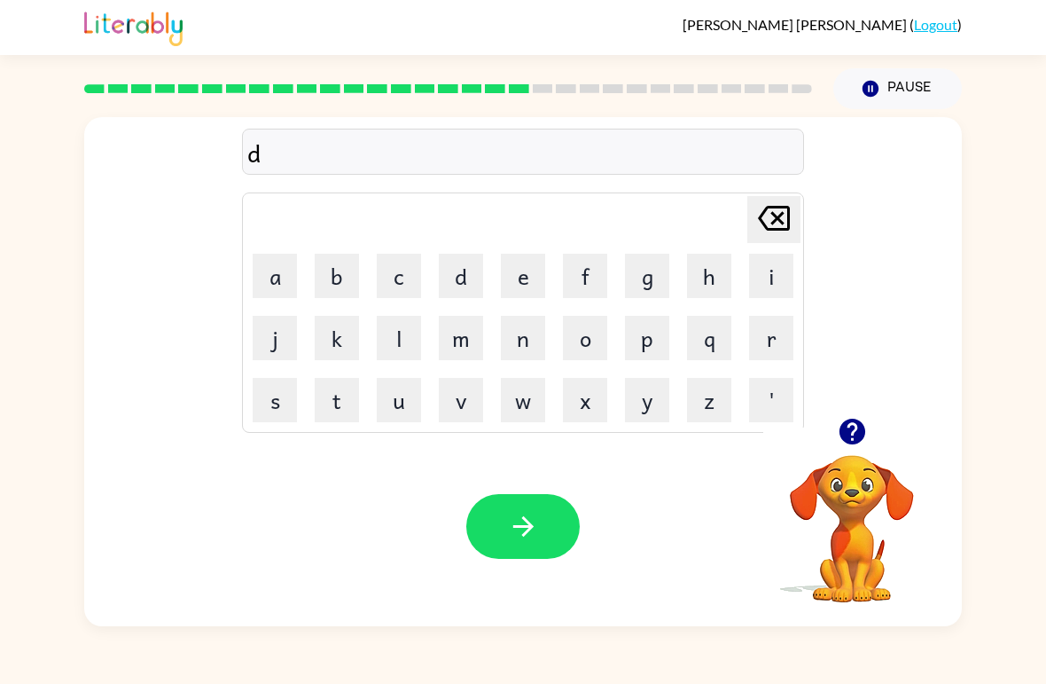
click at [772, 276] on button "i" at bounding box center [771, 276] width 44 height 44
click at [280, 397] on button "s" at bounding box center [275, 400] width 44 height 44
click at [668, 326] on button "p" at bounding box center [647, 338] width 44 height 44
click at [381, 346] on button "l" at bounding box center [399, 338] width 44 height 44
click at [289, 270] on button "a" at bounding box center [275, 276] width 44 height 44
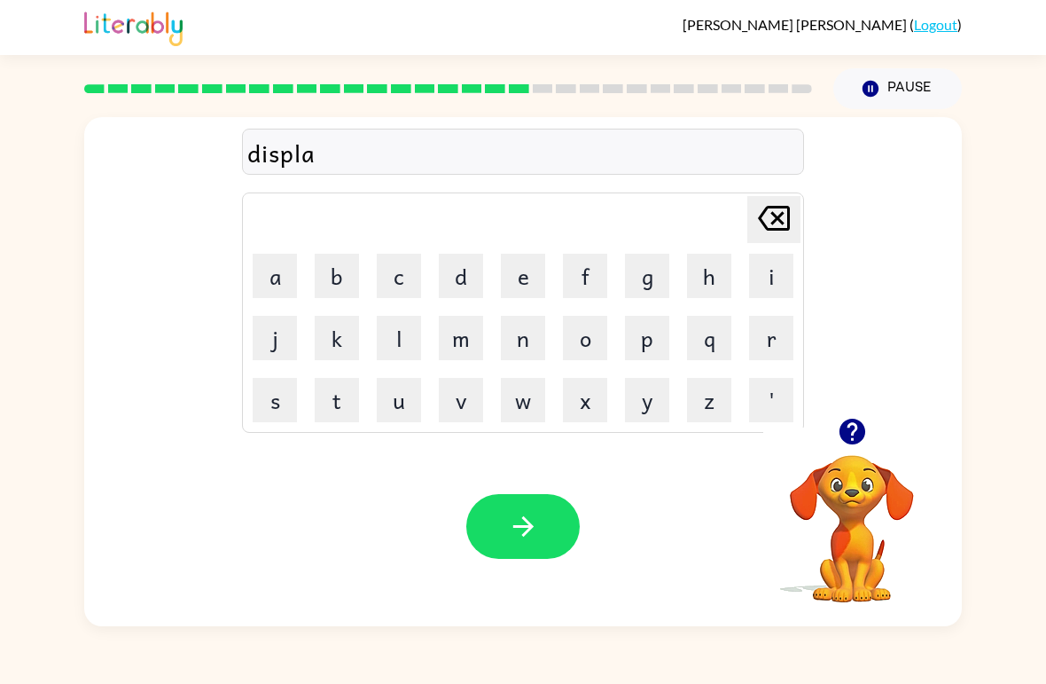
click at [652, 401] on button "y" at bounding box center [647, 400] width 44 height 44
click at [512, 499] on button "button" at bounding box center [522, 526] width 113 height 65
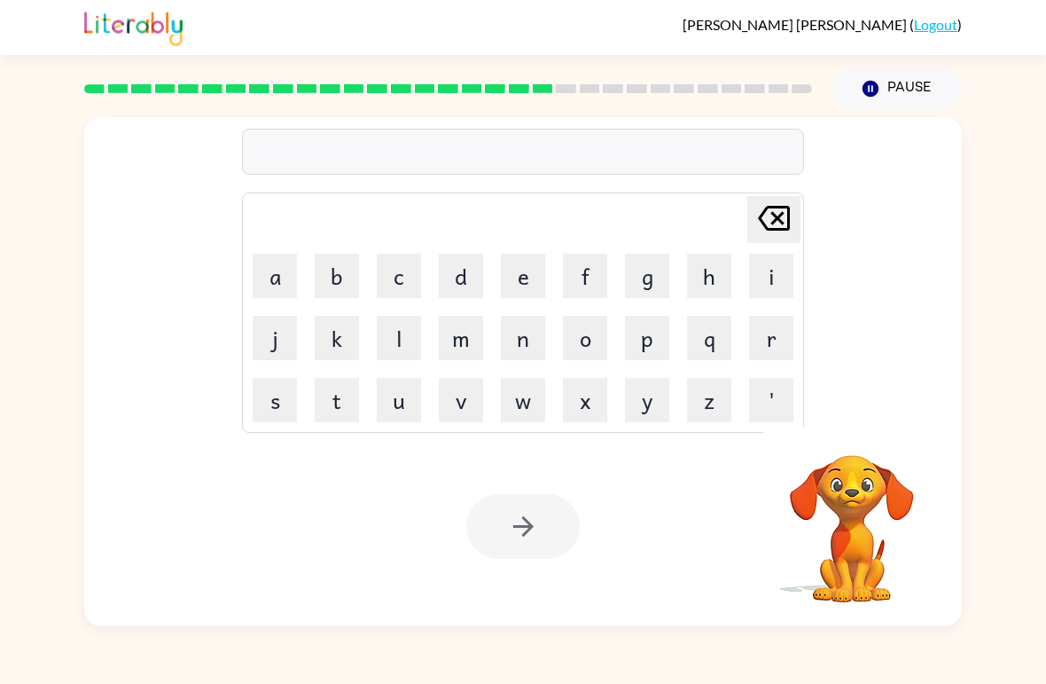
click at [456, 254] on button "d" at bounding box center [461, 276] width 44 height 44
click at [407, 393] on button "u" at bounding box center [399, 400] width 44 height 44
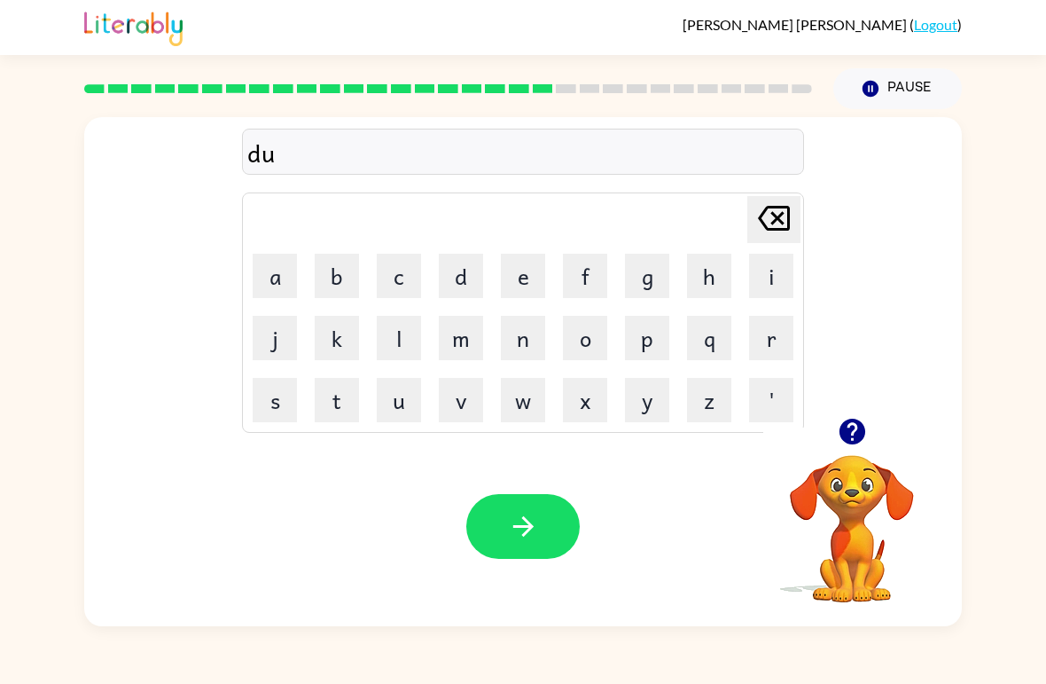
click at [278, 403] on button "s" at bounding box center [275, 400] width 44 height 44
click at [340, 409] on button "t" at bounding box center [337, 400] width 44 height 44
click at [27, 394] on div "dust Delete Delete last character input a b c d e f g h i j k l m n o p q r s t…" at bounding box center [523, 367] width 1046 height 517
click at [512, 297] on button "e" at bounding box center [523, 276] width 44 height 44
click at [447, 278] on button "d" at bounding box center [461, 276] width 44 height 44
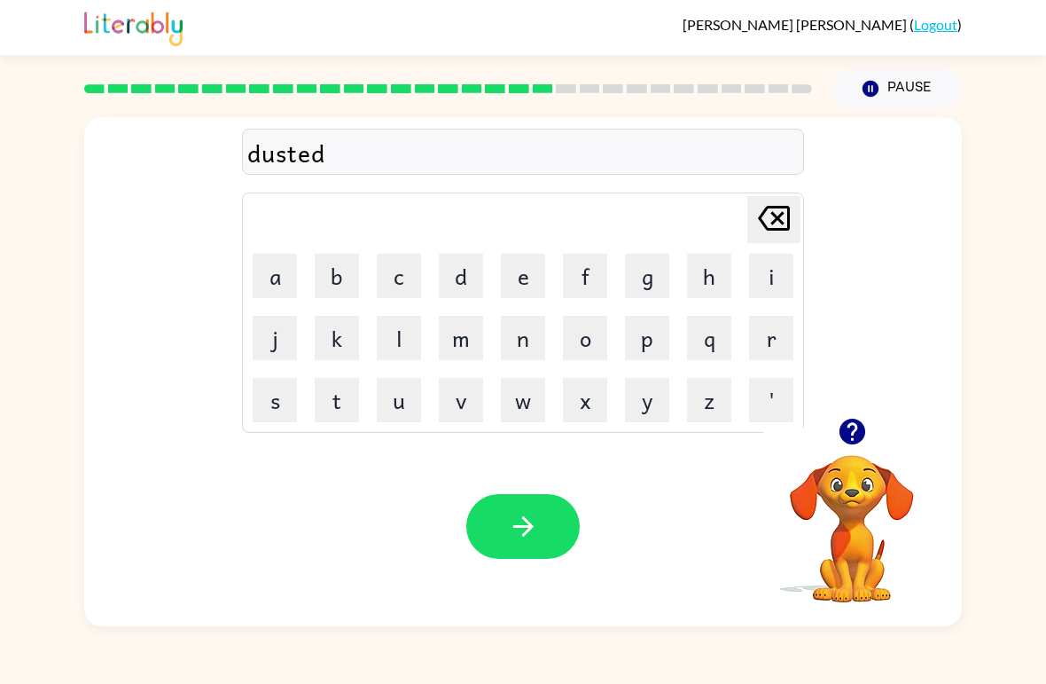
click at [549, 547] on button "button" at bounding box center [522, 526] width 113 height 65
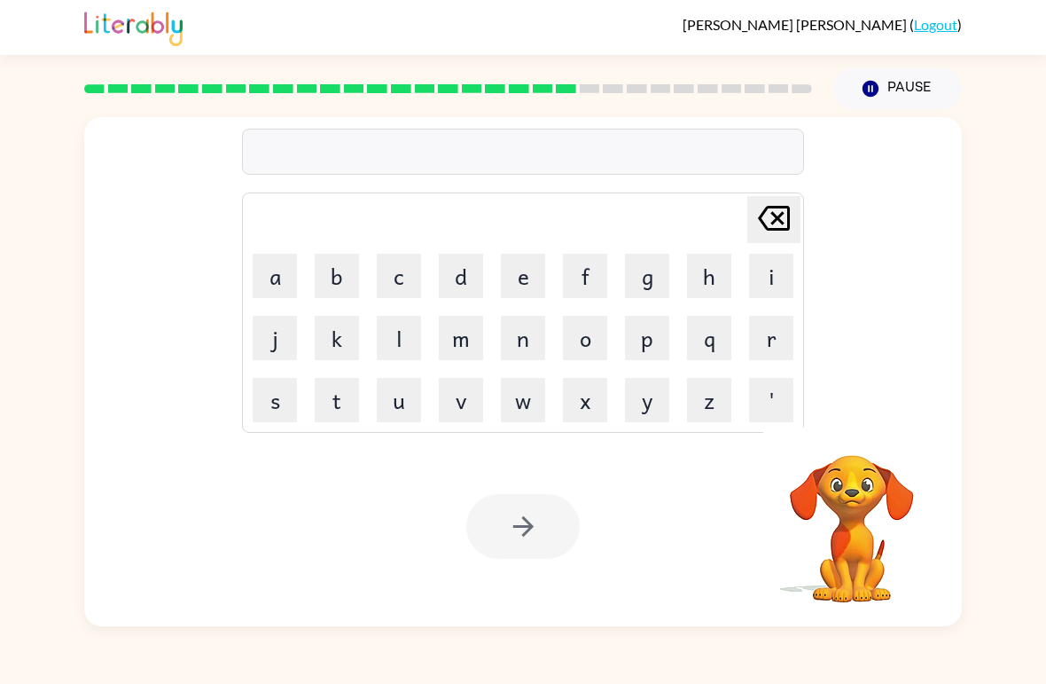
click at [392, 266] on button "c" at bounding box center [399, 276] width 44 height 44
click at [535, 276] on button "e" at bounding box center [523, 276] width 44 height 44
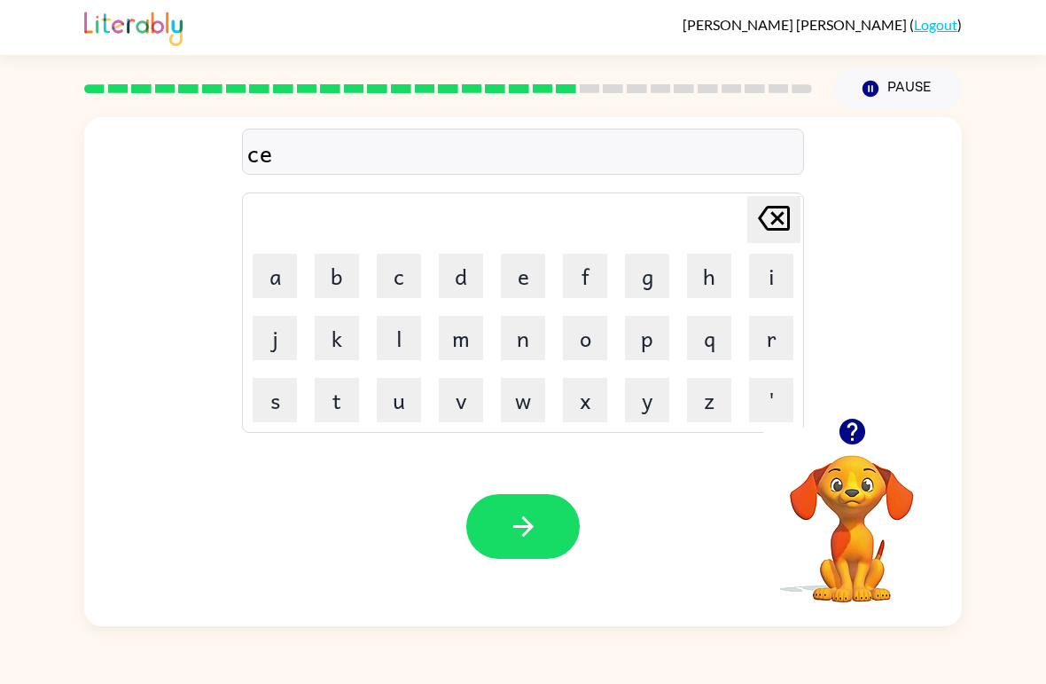
click at [505, 333] on button "n" at bounding box center [523, 338] width 44 height 44
click at [332, 400] on button "t" at bounding box center [337, 400] width 44 height 44
click at [778, 272] on button "i" at bounding box center [771, 276] width 44 height 44
click at [455, 269] on button "d" at bounding box center [461, 276] width 44 height 44
click at [516, 490] on div "Your browser must support playing .mp4 files to use Literably. Please try using…" at bounding box center [523, 526] width 878 height 200
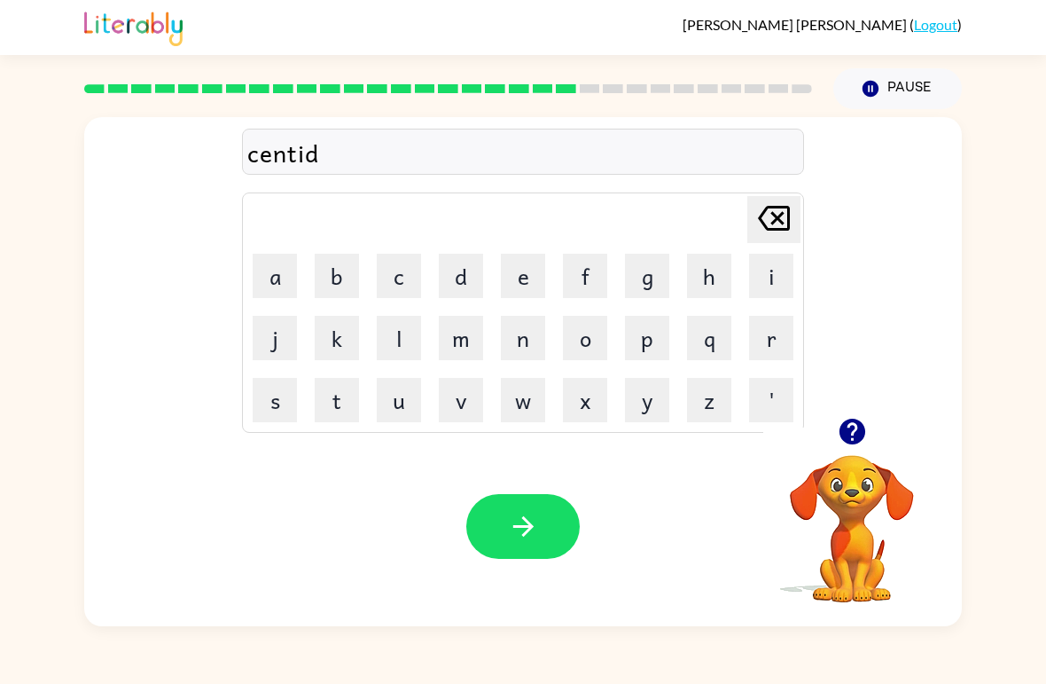
click at [494, 520] on button "button" at bounding box center [522, 526] width 113 height 65
click at [781, 338] on button "r" at bounding box center [771, 338] width 44 height 44
click at [287, 278] on button "a" at bounding box center [275, 276] width 44 height 44
click at [769, 285] on button "i" at bounding box center [771, 276] width 44 height 44
click at [523, 337] on button "n" at bounding box center [523, 338] width 44 height 44
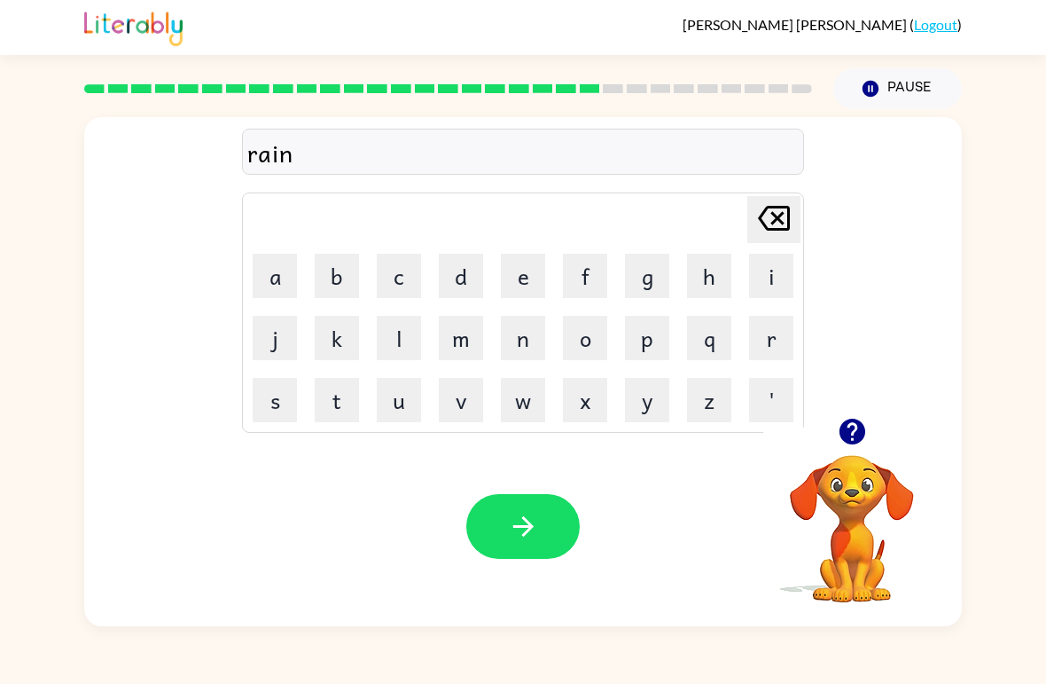
click at [388, 285] on button "c" at bounding box center [399, 276] width 44 height 44
click at [270, 283] on button "a" at bounding box center [275, 276] width 44 height 44
click at [604, 336] on button "o" at bounding box center [585, 338] width 44 height 44
click at [779, 221] on icon at bounding box center [774, 218] width 32 height 25
click at [776, 219] on icon at bounding box center [774, 218] width 32 height 25
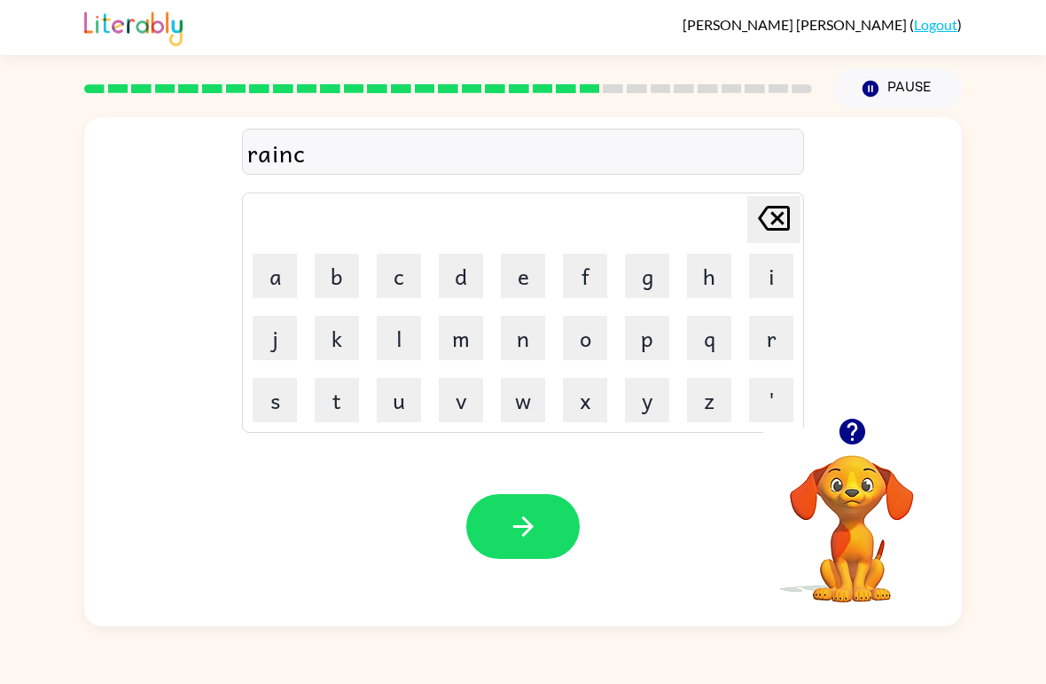
click at [597, 332] on button "o" at bounding box center [585, 338] width 44 height 44
click at [272, 256] on button "a" at bounding box center [275, 276] width 44 height 44
click at [339, 398] on button "t" at bounding box center [337, 400] width 44 height 44
click at [503, 537] on button "button" at bounding box center [522, 526] width 113 height 65
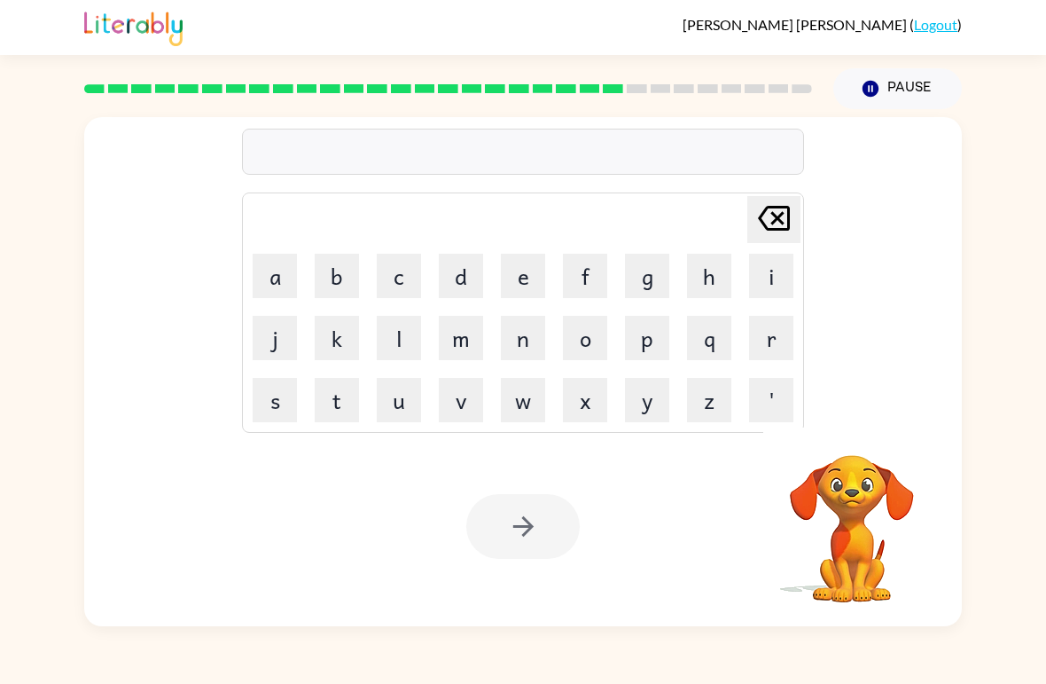
click at [467, 333] on button "m" at bounding box center [461, 338] width 44 height 44
click at [262, 261] on button "a" at bounding box center [275, 276] width 44 height 44
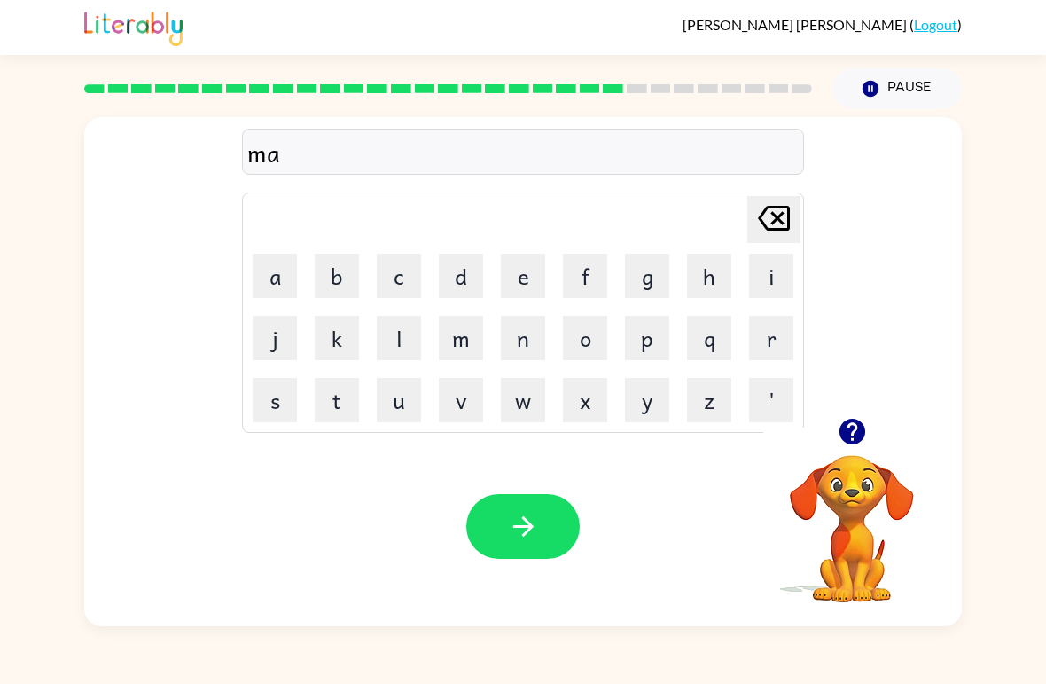
click at [781, 332] on button "r" at bounding box center [771, 338] width 44 height 44
click at [327, 348] on button "k" at bounding box center [337, 338] width 44 height 44
click at [539, 269] on button "e" at bounding box center [523, 276] width 44 height 44
click at [771, 319] on button "r" at bounding box center [771, 338] width 44 height 44
click at [508, 528] on icon "button" at bounding box center [523, 526] width 31 height 31
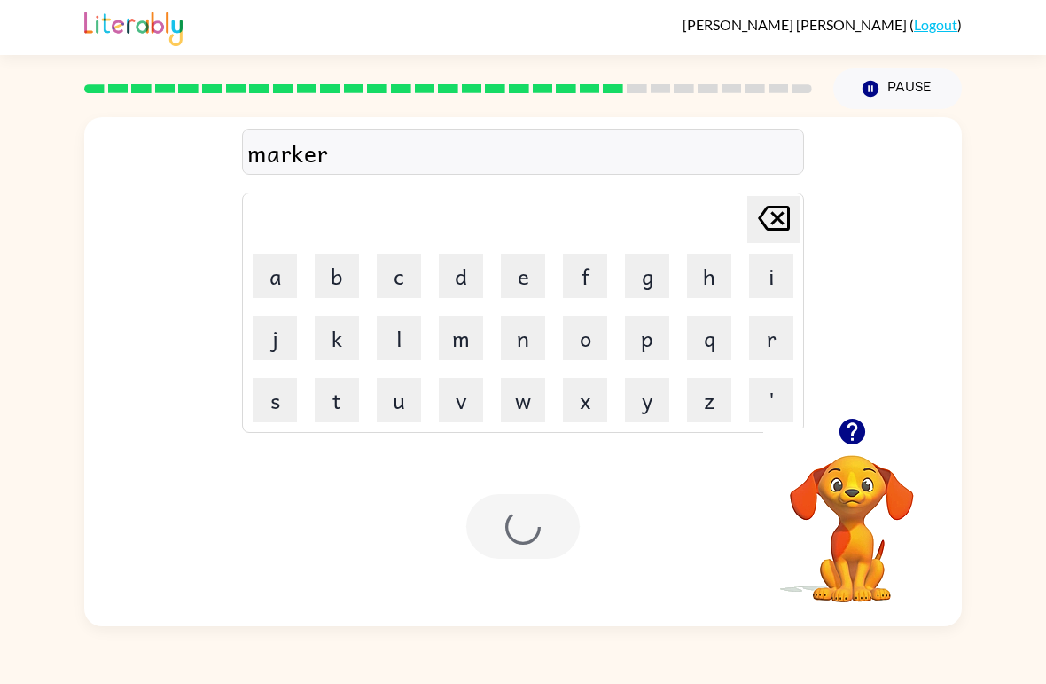
click at [507, 527] on div at bounding box center [522, 526] width 113 height 65
click at [272, 272] on button "a" at bounding box center [275, 276] width 44 height 44
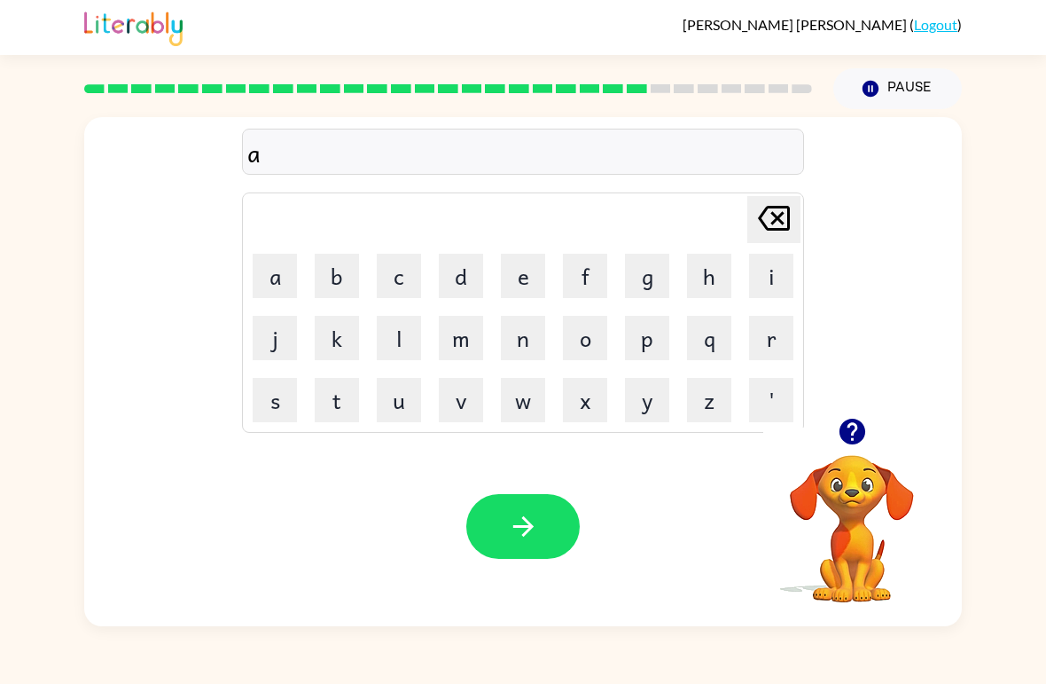
click at [439, 272] on button "d" at bounding box center [461, 276] width 44 height 44
click at [447, 419] on button "v" at bounding box center [461, 400] width 44 height 44
click at [274, 282] on button "a" at bounding box center [275, 276] width 44 height 44
click at [527, 342] on button "n" at bounding box center [523, 338] width 44 height 44
click at [390, 296] on button "c" at bounding box center [399, 276] width 44 height 44
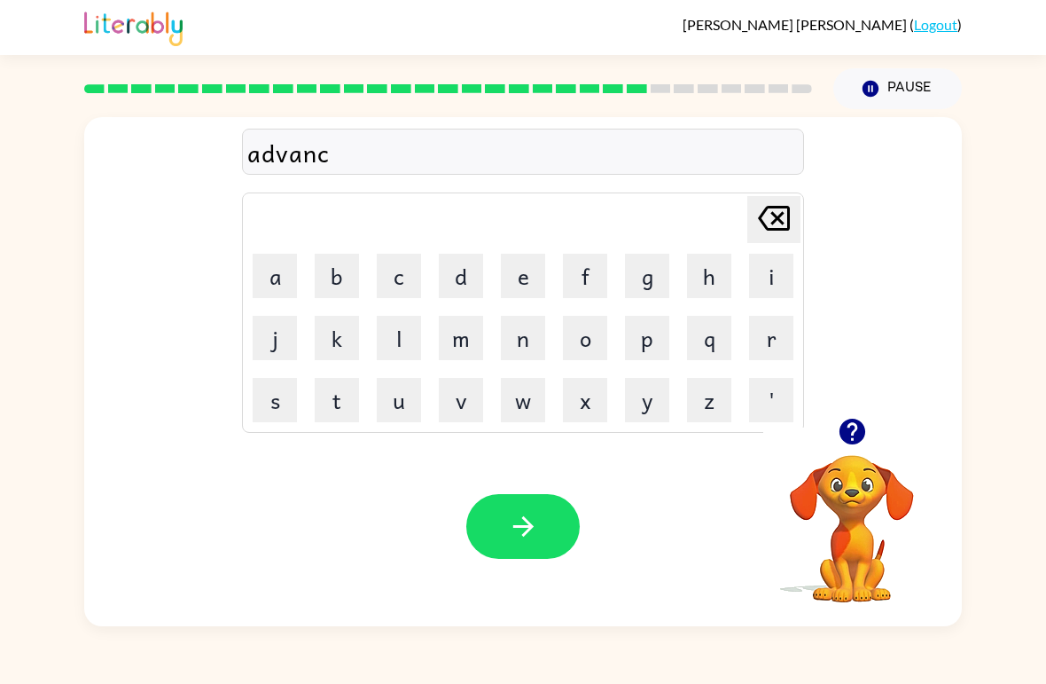
click at [768, 278] on button "i" at bounding box center [771, 276] width 44 height 44
click at [516, 329] on button "n" at bounding box center [523, 338] width 44 height 44
click at [644, 262] on button "g" at bounding box center [647, 276] width 44 height 44
click at [535, 532] on icon "button" at bounding box center [523, 526] width 31 height 31
click at [652, 284] on button "g" at bounding box center [647, 276] width 44 height 44
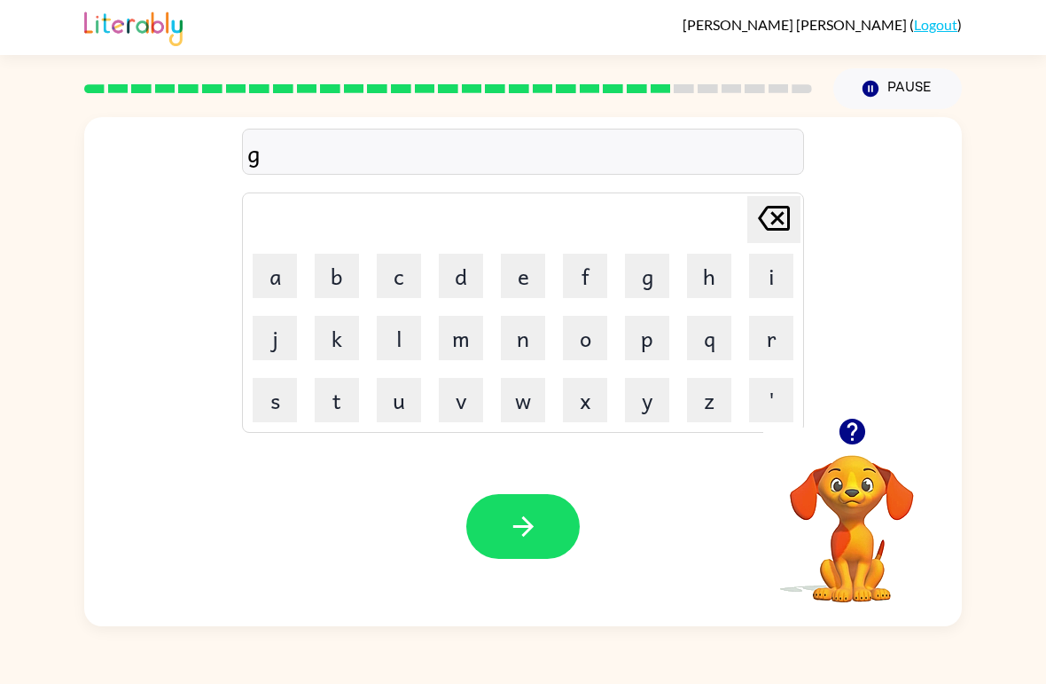
click at [581, 334] on button "o" at bounding box center [585, 338] width 44 height 44
click at [330, 278] on button "b" at bounding box center [337, 276] width 44 height 44
click at [383, 340] on button "l" at bounding box center [399, 338] width 44 height 44
click at [765, 286] on button "i" at bounding box center [771, 276] width 44 height 44
click at [523, 331] on button "n" at bounding box center [523, 338] width 44 height 44
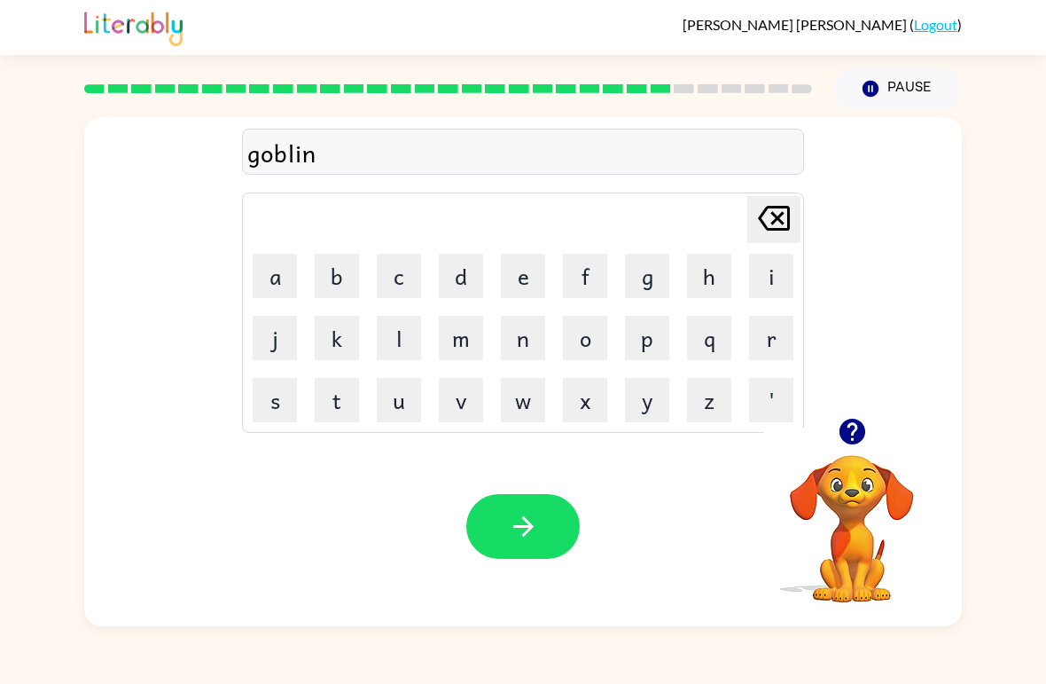
click at [508, 507] on button "button" at bounding box center [522, 526] width 113 height 65
click at [650, 270] on button "g" at bounding box center [647, 276] width 44 height 44
click at [597, 311] on td "o" at bounding box center [585, 338] width 60 height 60
click at [582, 347] on button "o" at bounding box center [585, 338] width 44 height 44
click at [473, 403] on button "v" at bounding box center [461, 400] width 44 height 44
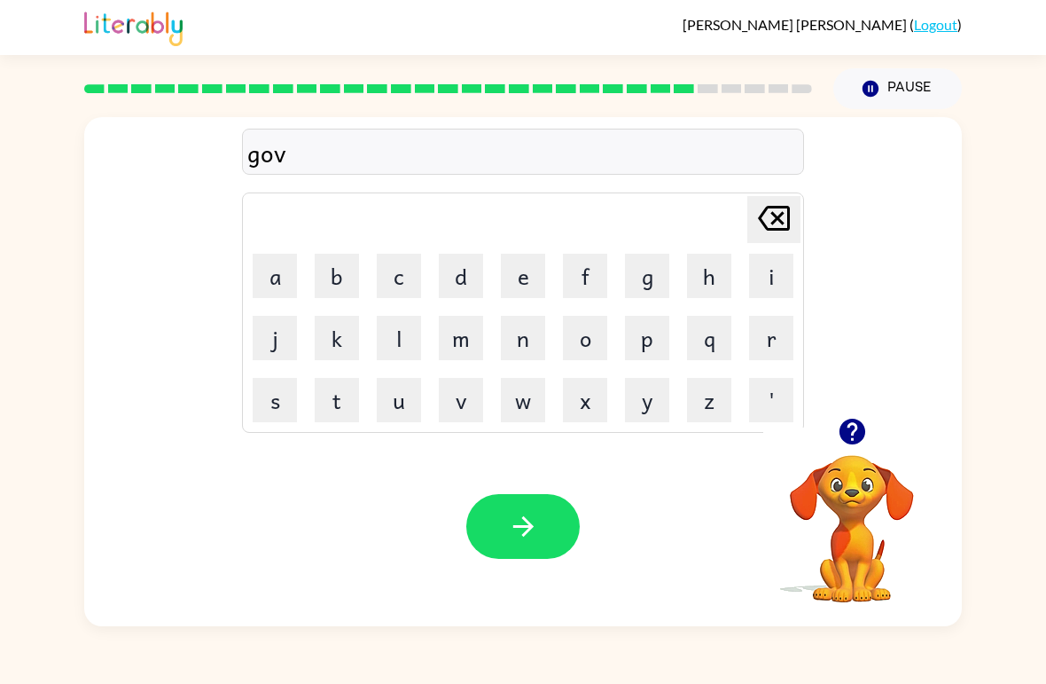
click at [512, 281] on button "e" at bounding box center [523, 276] width 44 height 44
click at [765, 330] on button "r" at bounding box center [771, 338] width 44 height 44
click at [450, 325] on button "m" at bounding box center [461, 338] width 44 height 44
click at [517, 274] on button "e" at bounding box center [523, 276] width 44 height 44
click at [522, 342] on button "n" at bounding box center [523, 338] width 44 height 44
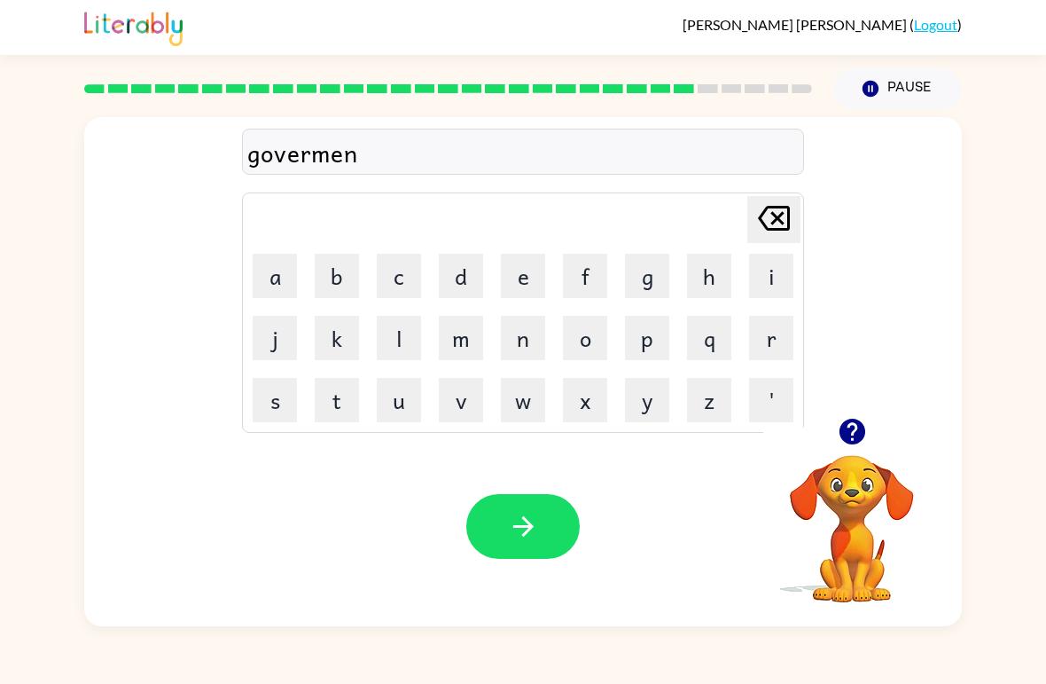
click at [339, 411] on button "t" at bounding box center [337, 400] width 44 height 44
click at [536, 519] on icon "button" at bounding box center [523, 526] width 31 height 31
click at [257, 419] on button "s" at bounding box center [275, 400] width 44 height 44
click at [322, 410] on button "t" at bounding box center [337, 400] width 44 height 44
click at [767, 335] on button "r" at bounding box center [771, 338] width 44 height 44
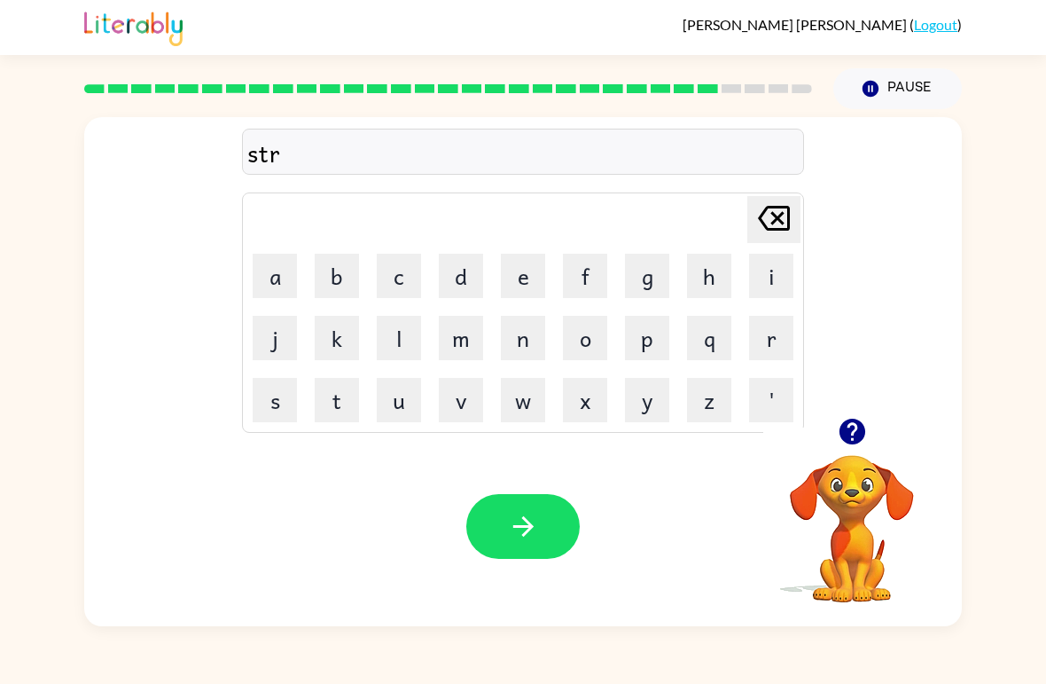
click at [278, 278] on button "a" at bounding box center [275, 276] width 44 height 44
click at [789, 279] on button "i" at bounding box center [771, 276] width 44 height 44
click at [537, 359] on button "n" at bounding box center [523, 338] width 44 height 44
click at [516, 550] on button "button" at bounding box center [522, 526] width 113 height 65
click at [262, 404] on button "s" at bounding box center [275, 400] width 44 height 44
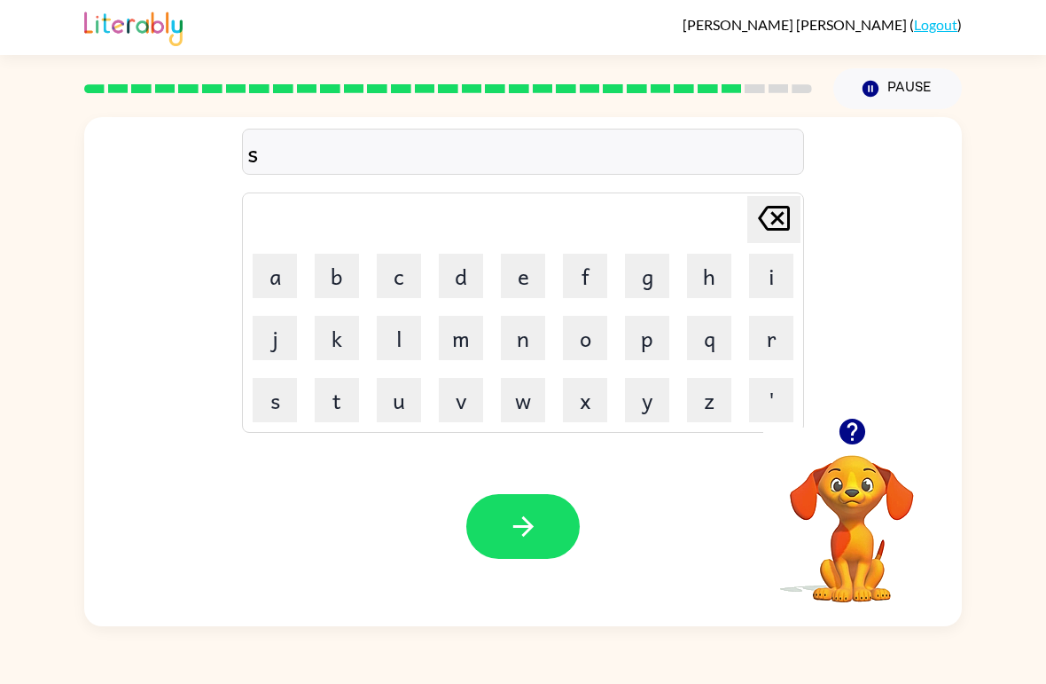
click at [719, 277] on button "h" at bounding box center [709, 276] width 44 height 44
click at [283, 286] on button "a" at bounding box center [275, 276] width 44 height 44
click at [659, 341] on button "p" at bounding box center [647, 338] width 44 height 44
click at [534, 262] on button "e" at bounding box center [523, 276] width 44 height 44
click at [517, 532] on icon "button" at bounding box center [523, 526] width 31 height 31
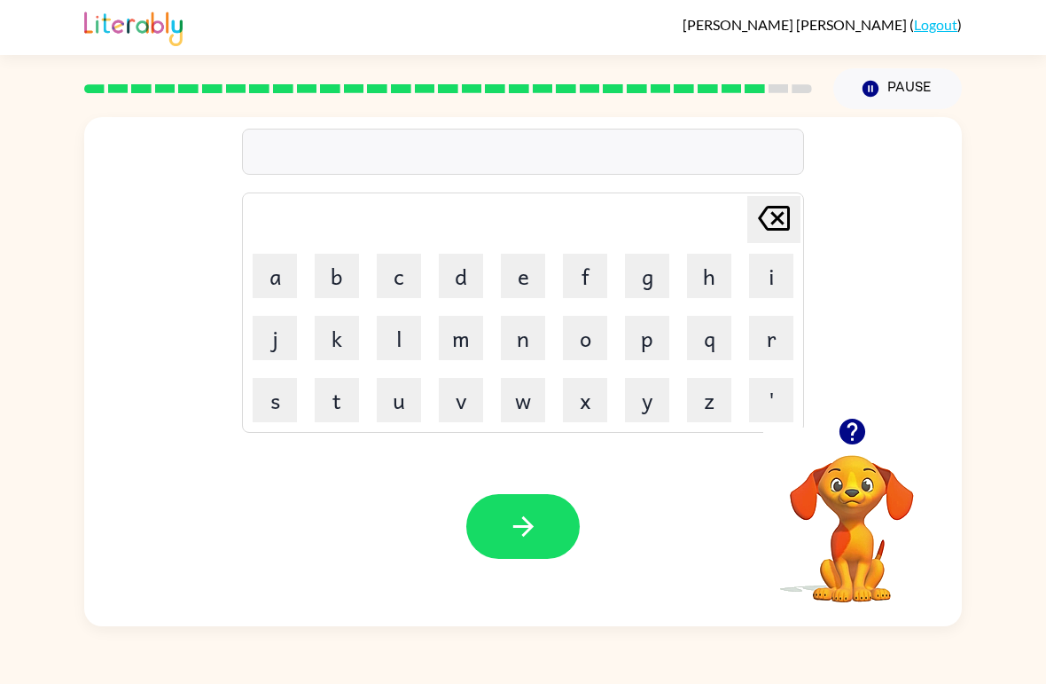
click at [599, 404] on button "x" at bounding box center [585, 400] width 44 height 44
click at [524, 278] on button "e" at bounding box center [523, 276] width 44 height 44
click at [794, 231] on icon "[PERSON_NAME] last character input" at bounding box center [774, 218] width 43 height 43
click at [791, 220] on icon "[PERSON_NAME] last character input" at bounding box center [774, 218] width 43 height 43
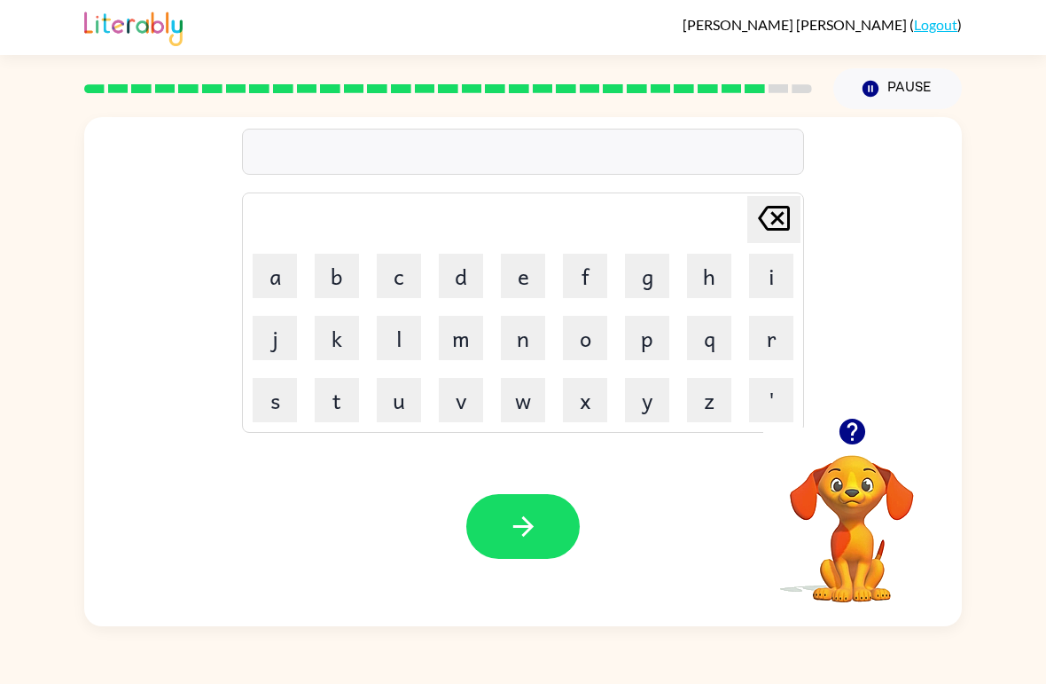
click at [517, 295] on button "e" at bounding box center [523, 276] width 44 height 44
click at [603, 397] on button "x" at bounding box center [585, 400] width 44 height 44
click at [516, 288] on button "e" at bounding box center [523, 276] width 44 height 44
click at [393, 349] on button "l" at bounding box center [399, 338] width 44 height 44
click at [509, 288] on button "e" at bounding box center [523, 276] width 44 height 44
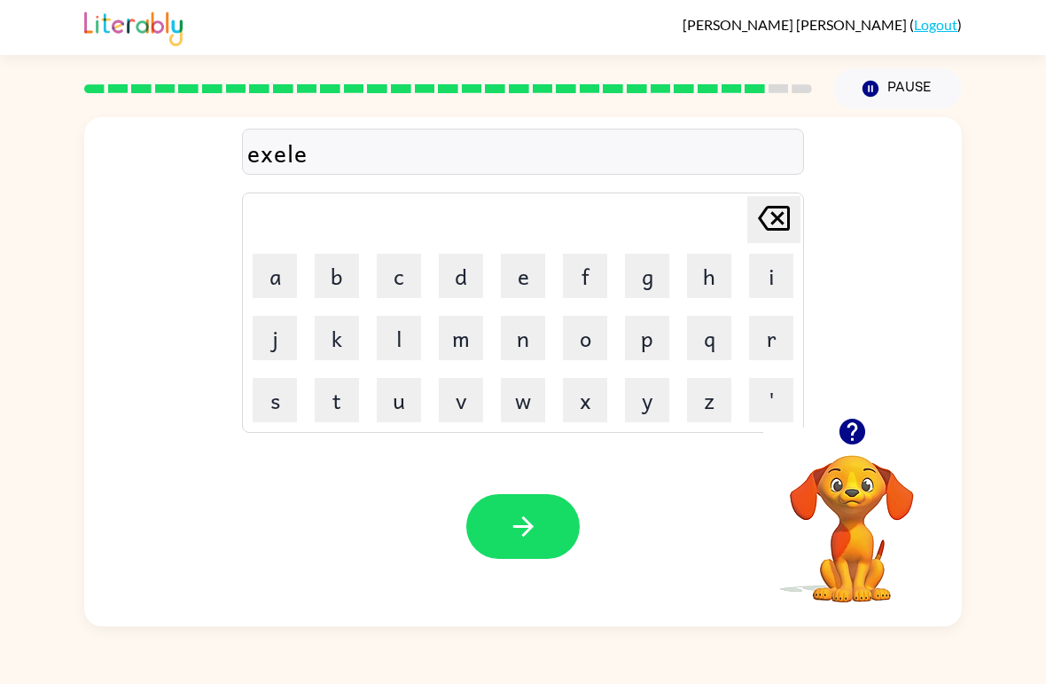
click at [525, 340] on button "n" at bounding box center [523, 338] width 44 height 44
click at [344, 420] on button "t" at bounding box center [337, 400] width 44 height 44
click at [534, 519] on icon "button" at bounding box center [523, 526] width 31 height 31
click at [481, 356] on button "m" at bounding box center [461, 338] width 44 height 44
click at [460, 372] on td "v" at bounding box center [461, 400] width 60 height 60
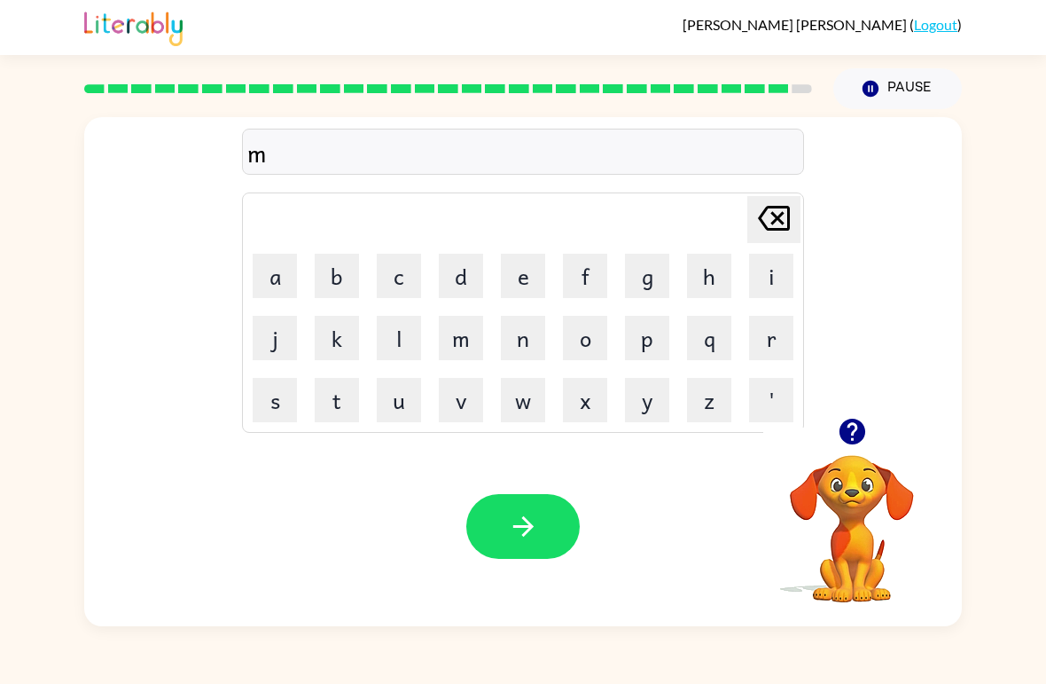
click at [535, 513] on icon "button" at bounding box center [523, 526] width 31 height 31
